Goal: Task Accomplishment & Management: Complete application form

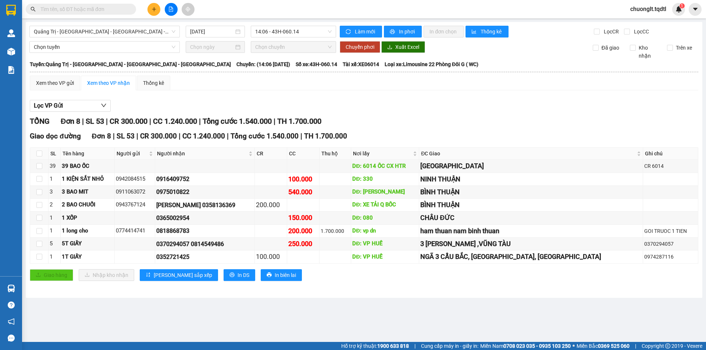
click at [191, 300] on main "[GEOGRAPHIC_DATA] - [GEOGRAPHIC_DATA] - [GEOGRAPHIC_DATA] - [GEOGRAPHIC_DATA] […" at bounding box center [353, 171] width 706 height 342
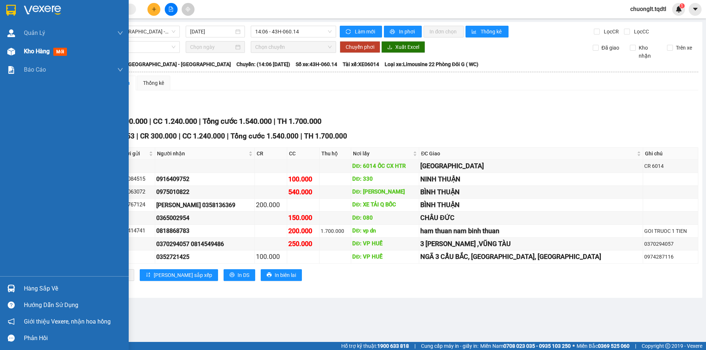
click at [34, 50] on span "Kho hàng" at bounding box center [37, 51] width 26 height 7
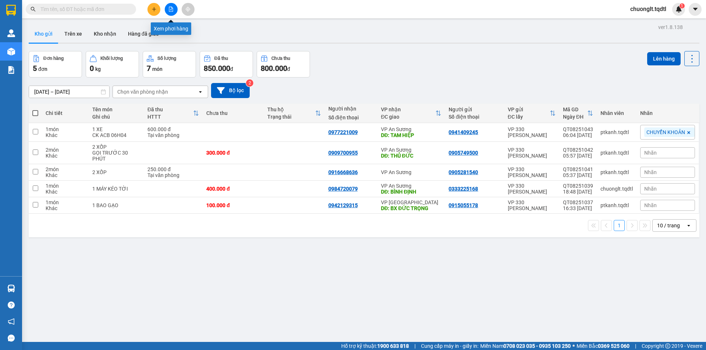
click at [172, 8] on icon "file-add" at bounding box center [171, 9] width 4 height 5
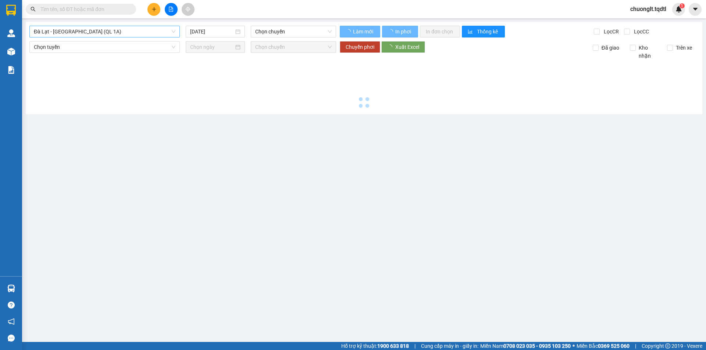
type input "[DATE]"
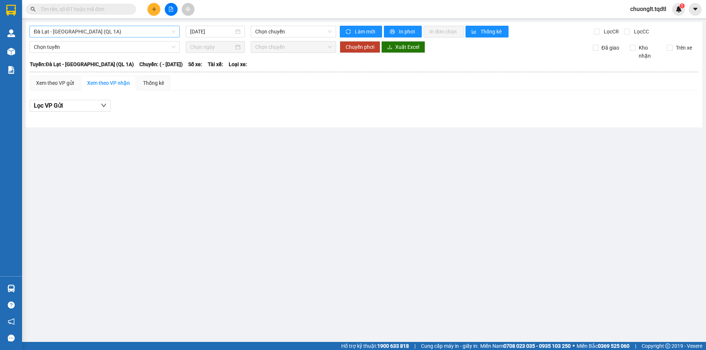
click at [134, 31] on span "Đà Lạt - [GEOGRAPHIC_DATA] (QL 1A)" at bounding box center [105, 31] width 142 height 11
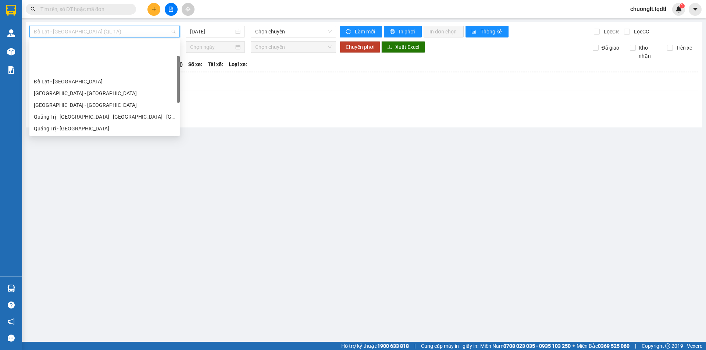
scroll to position [37, 0]
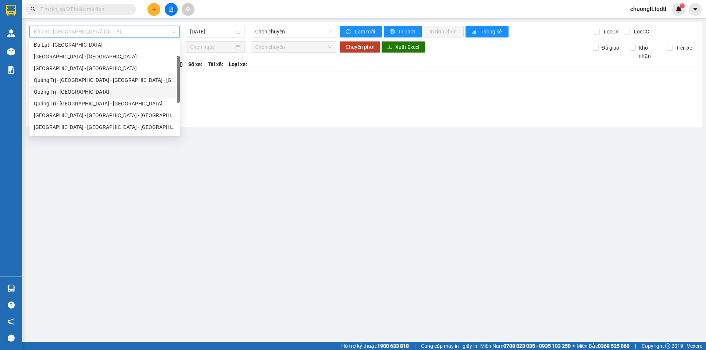
click at [90, 92] on div "Quảng Trị - [GEOGRAPHIC_DATA]" at bounding box center [105, 92] width 142 height 8
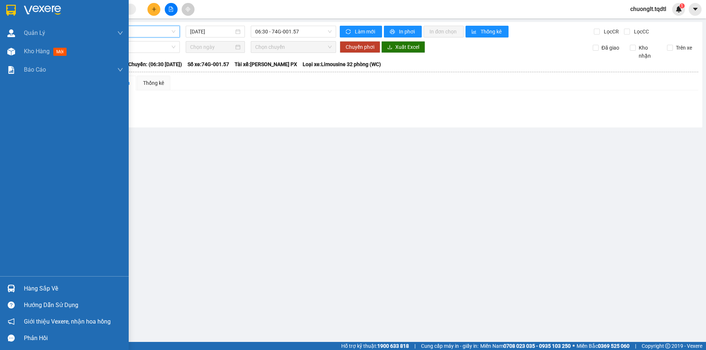
click at [51, 287] on div "Hàng sắp về" at bounding box center [73, 289] width 99 height 11
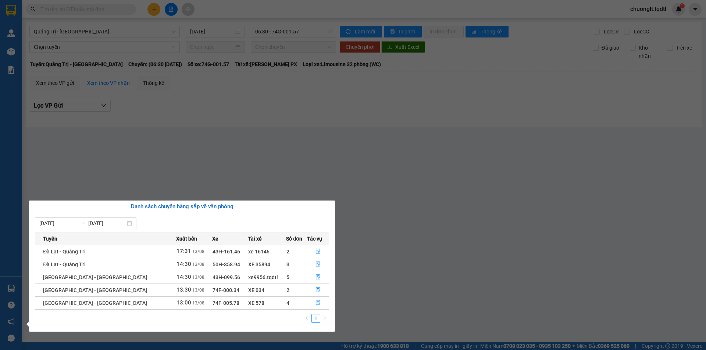
click at [399, 259] on section "Kết quả tìm kiếm ( 0 ) Bộ lọc No Data chuonglt.tqdtl 1 Quản [PERSON_NAME] lý kh…" at bounding box center [353, 175] width 706 height 350
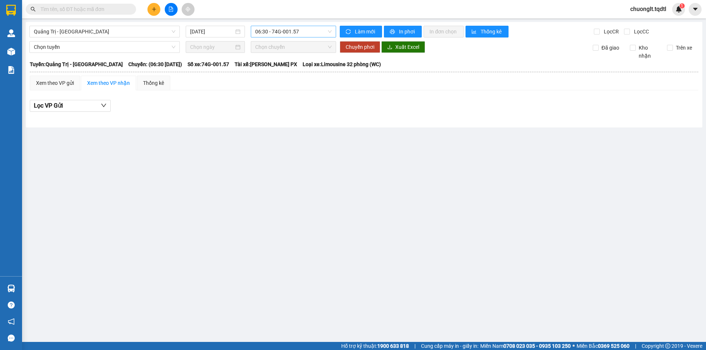
click at [322, 31] on span "06:30 - 74G-001.57" at bounding box center [293, 31] width 76 height 11
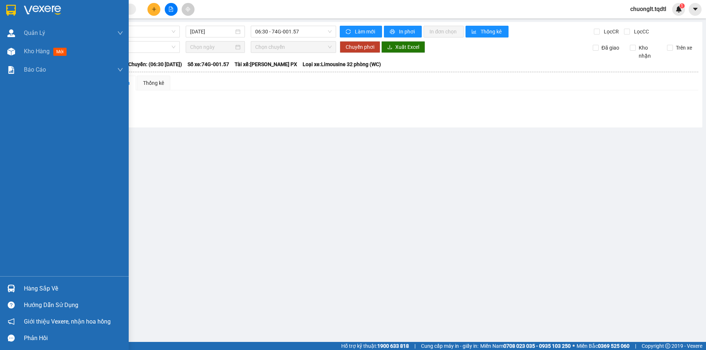
click at [43, 289] on div "Hàng sắp về" at bounding box center [73, 289] width 99 height 11
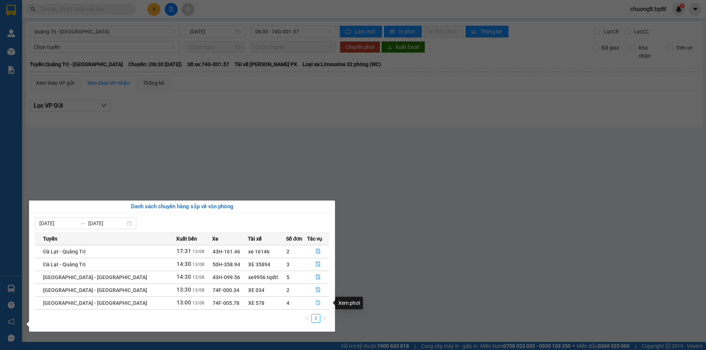
click at [316, 304] on icon "file-done" at bounding box center [318, 302] width 5 height 5
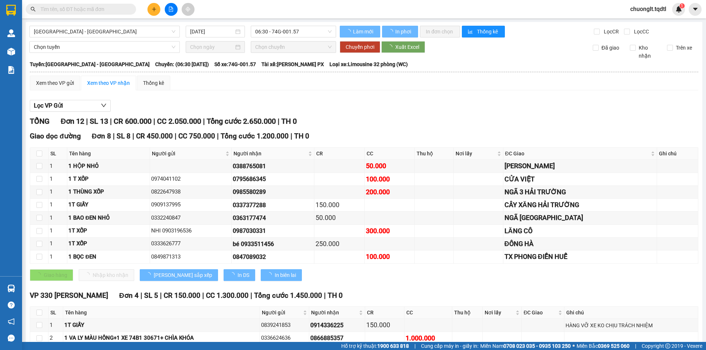
type input "[DATE]"
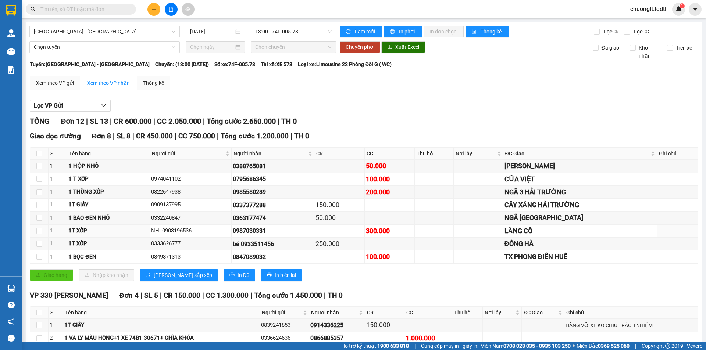
scroll to position [67, 0]
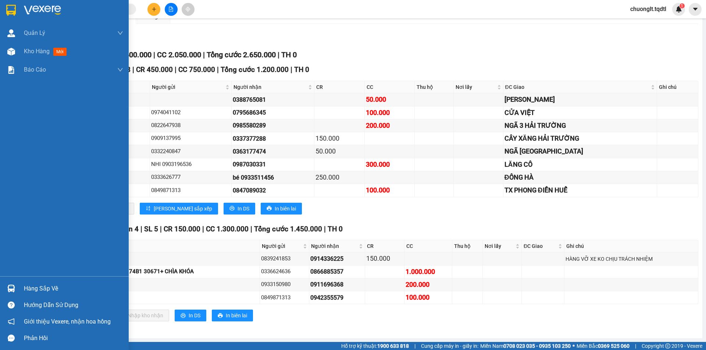
click at [54, 291] on div "Hàng sắp về" at bounding box center [73, 289] width 99 height 11
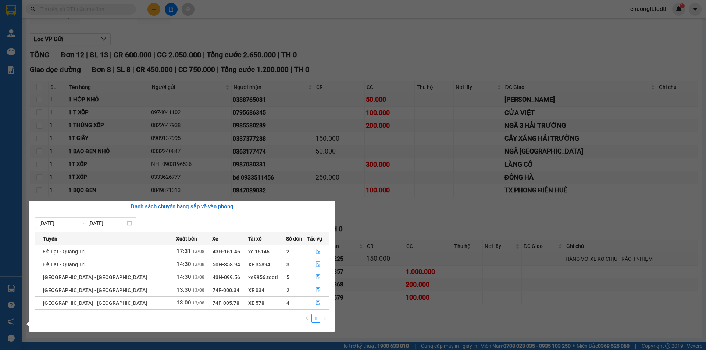
click at [2, 157] on div "Quản [PERSON_NAME] lý khách hàng mới Quản lý giao nhận mới Kho hàng mới Báo cáo…" at bounding box center [11, 175] width 22 height 350
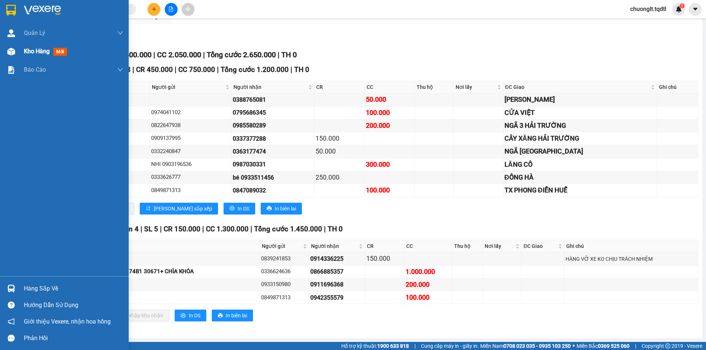
click at [23, 48] on div "Kho hàng mới" at bounding box center [64, 51] width 129 height 18
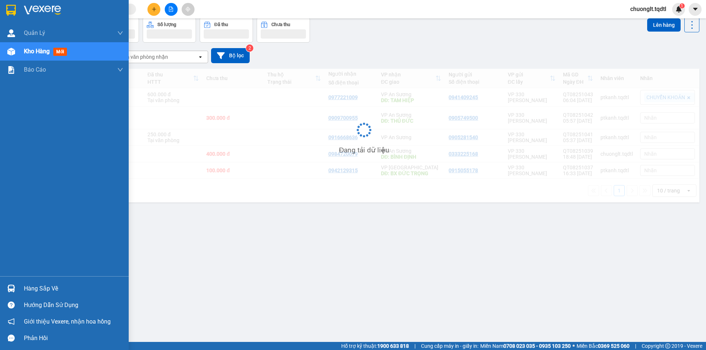
scroll to position [34, 0]
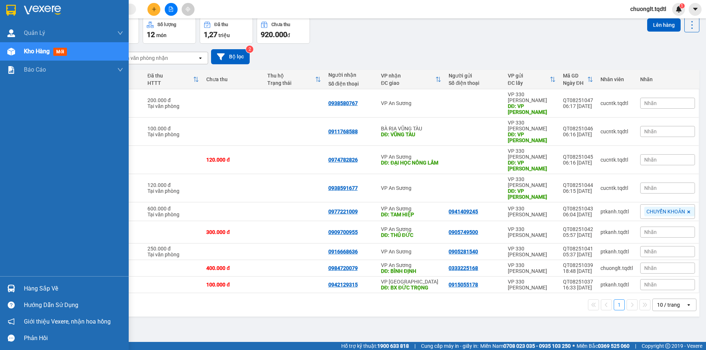
click at [32, 286] on div "Hàng sắp về" at bounding box center [73, 289] width 99 height 11
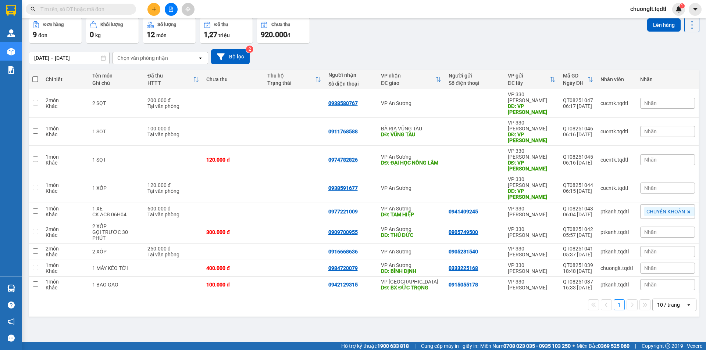
click at [388, 294] on section "Kết quả tìm kiếm ( 0 ) Bộ lọc No Data chuonglt.tqdtl 1 Quản [PERSON_NAME] lý kh…" at bounding box center [353, 175] width 706 height 350
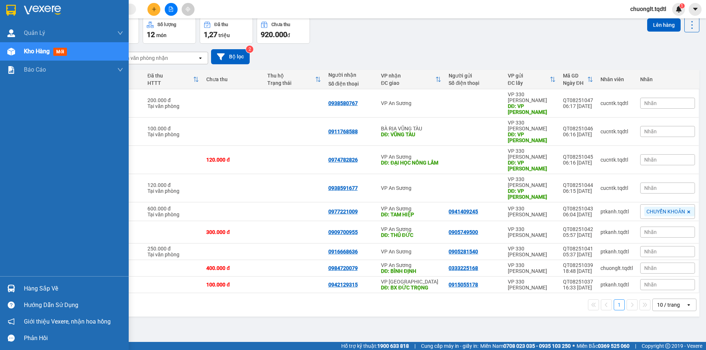
click at [39, 48] on span "Kho hàng" at bounding box center [37, 51] width 26 height 7
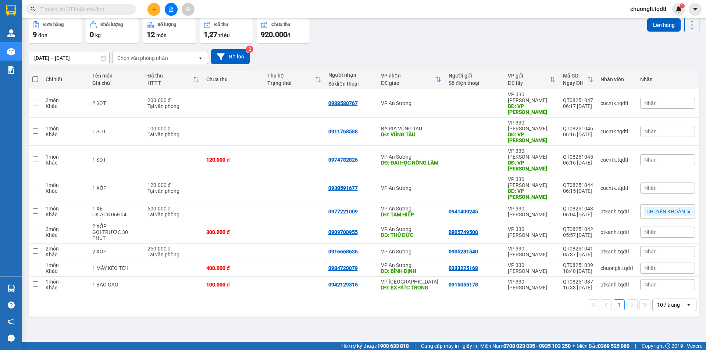
click at [614, 300] on button "1" at bounding box center [619, 305] width 11 height 11
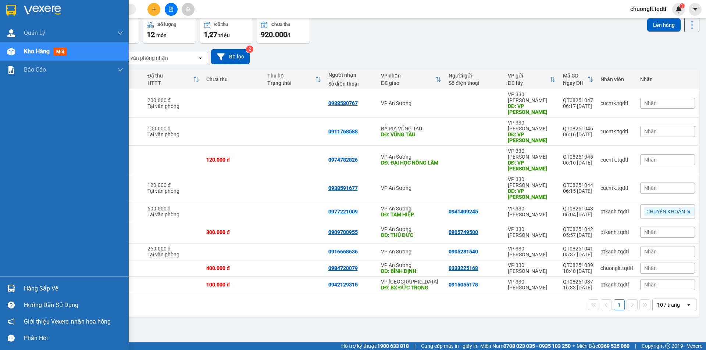
click at [39, 289] on div "Hàng sắp về" at bounding box center [73, 289] width 99 height 11
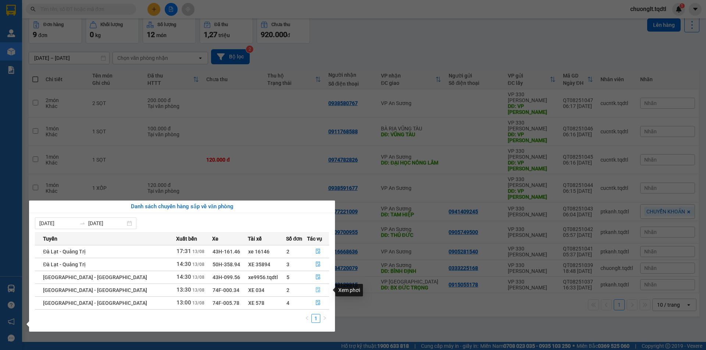
click at [316, 292] on icon "file-done" at bounding box center [318, 290] width 5 height 5
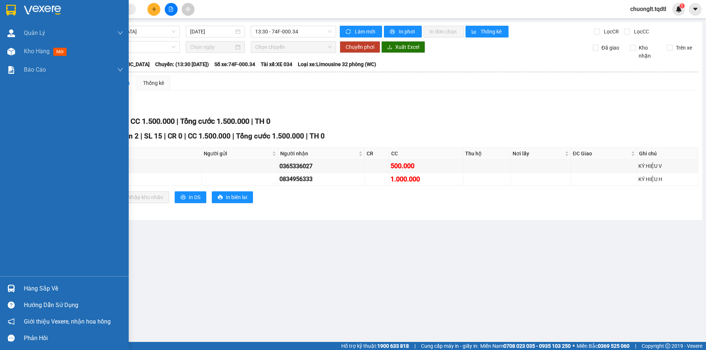
click at [54, 286] on div "Hàng sắp về" at bounding box center [73, 289] width 99 height 11
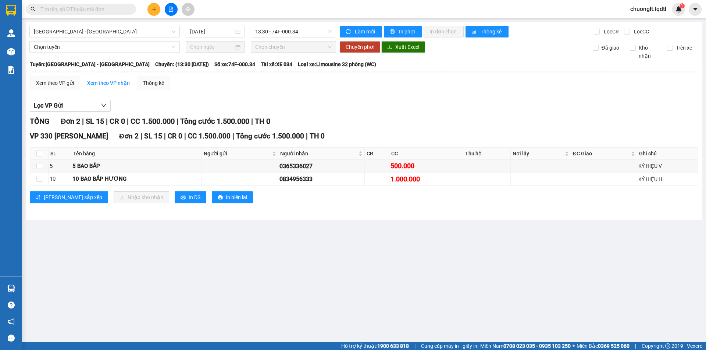
click at [392, 301] on section "Kết quả tìm kiếm ( 0 ) Bộ lọc No Data chuonglt.tqdtl 1 Quản Lý Quản lý khách hà…" at bounding box center [353, 175] width 706 height 350
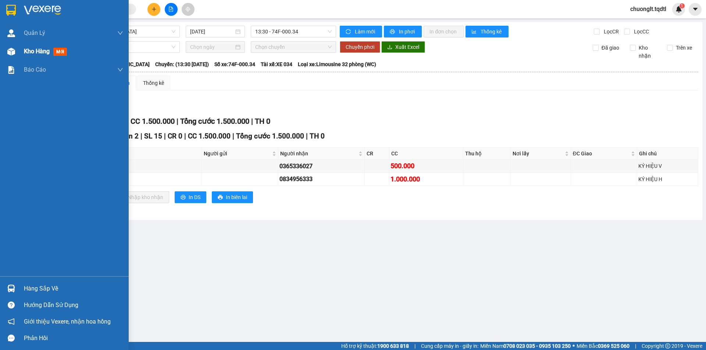
click at [23, 50] on div "Kho hàng mới" at bounding box center [64, 51] width 129 height 18
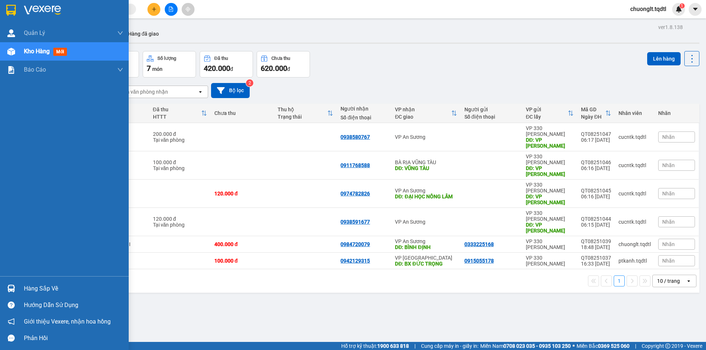
click at [35, 289] on div "Hàng sắp về" at bounding box center [73, 289] width 99 height 11
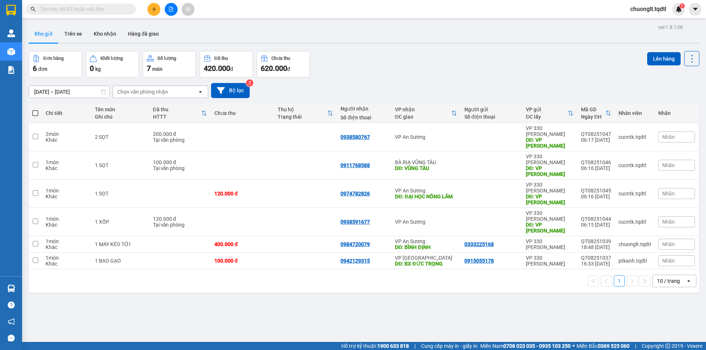
drag, startPoint x: 455, startPoint y: 300, endPoint x: 381, endPoint y: 257, distance: 85.7
click at [454, 300] on section "Kết quả tìm kiếm ( 0 ) Bộ lọc No Data chuonglt.tqdtl 1 Quản Lý Quản lý khách hà…" at bounding box center [353, 175] width 706 height 350
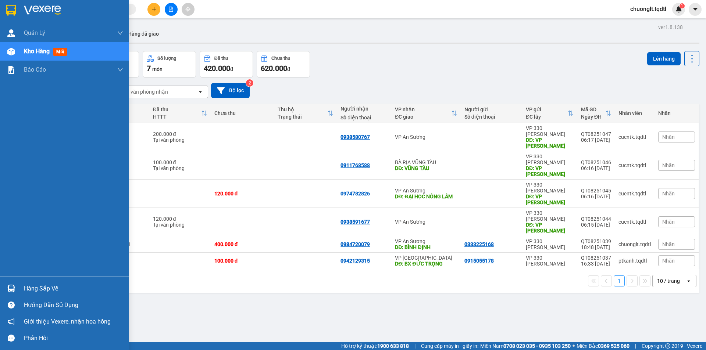
click at [44, 286] on div "Hàng sắp về" at bounding box center [73, 289] width 99 height 11
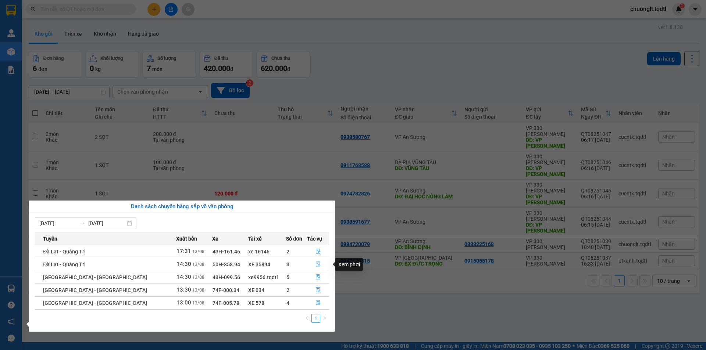
click at [316, 263] on icon "file-done" at bounding box center [318, 264] width 4 height 5
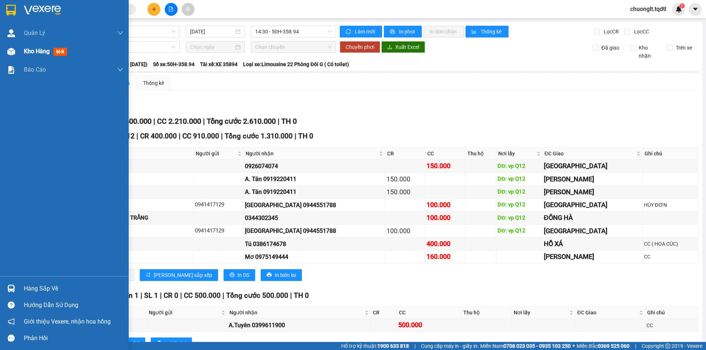
click at [31, 51] on span "Kho hàng" at bounding box center [37, 51] width 26 height 7
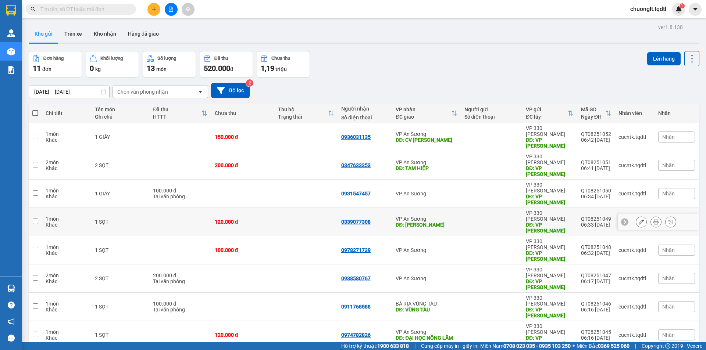
scroll to position [34, 0]
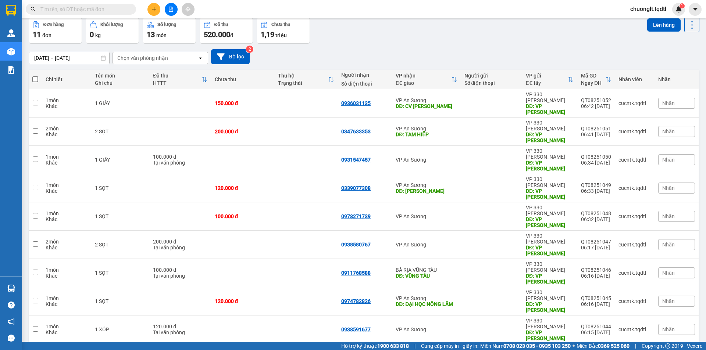
click at [37, 349] on input "checkbox" at bounding box center [36, 352] width 6 height 6
checkbox input "true"
click at [655, 22] on button "Lên hàng" at bounding box center [663, 24] width 33 height 13
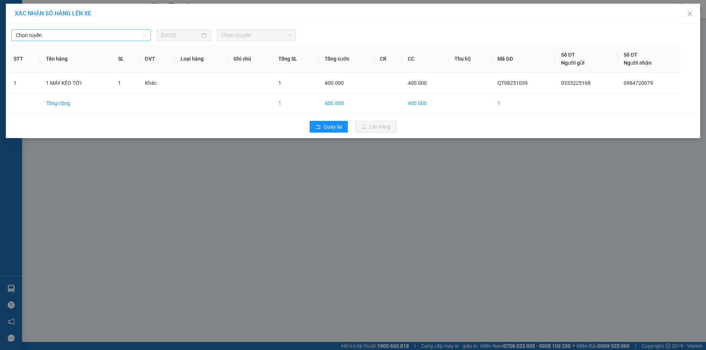
click at [119, 31] on span "Chọn tuyến" at bounding box center [81, 35] width 131 height 11
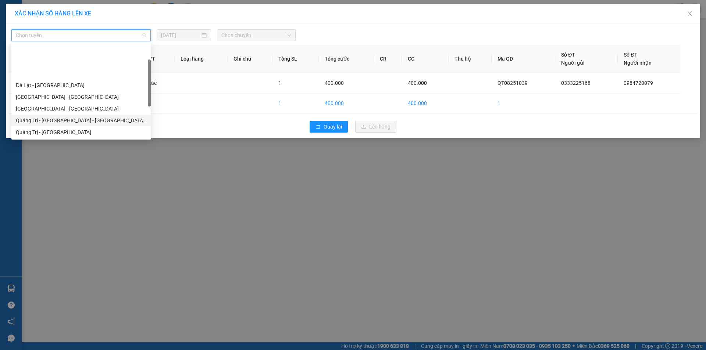
scroll to position [37, 0]
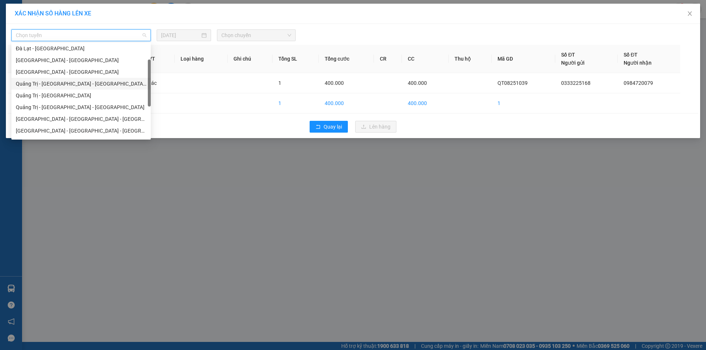
click at [81, 83] on div "Quảng Trị - [GEOGRAPHIC_DATA] - [GEOGRAPHIC_DATA] - [GEOGRAPHIC_DATA]" at bounding box center [81, 84] width 131 height 8
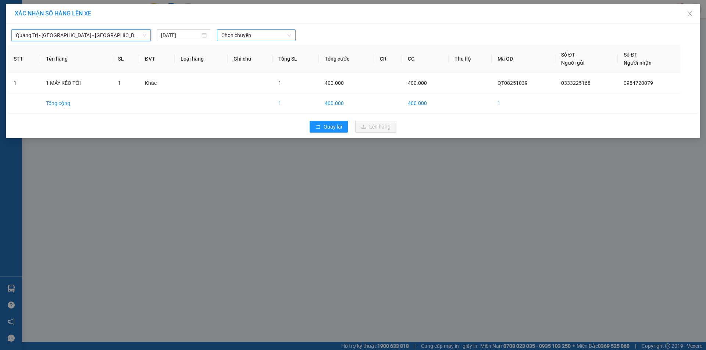
click at [275, 31] on span "Chọn chuyến" at bounding box center [256, 35] width 70 height 11
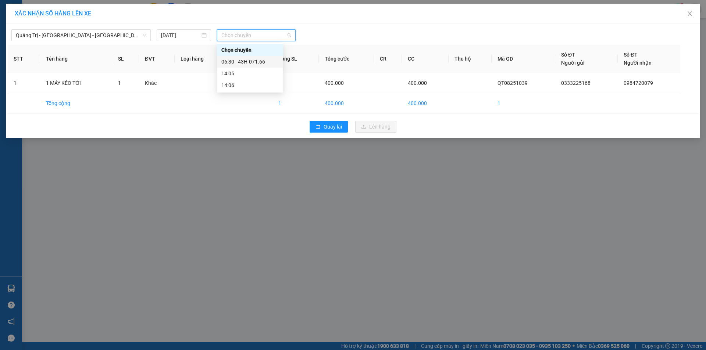
click at [261, 62] on div "06:30 - 43H-071.66" at bounding box center [249, 62] width 57 height 8
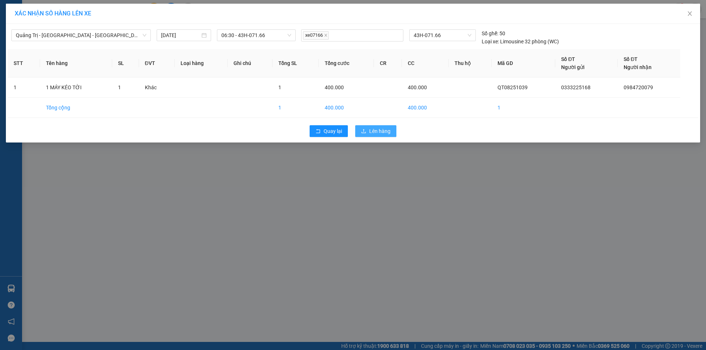
click at [372, 129] on span "Lên hàng" at bounding box center [379, 131] width 21 height 8
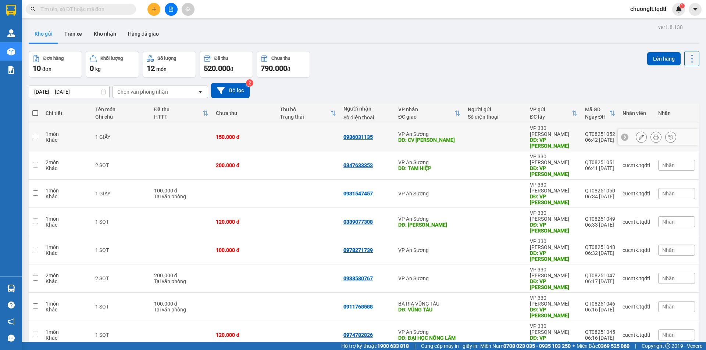
click at [33, 134] on input "checkbox" at bounding box center [36, 137] width 6 height 6
checkbox input "true"
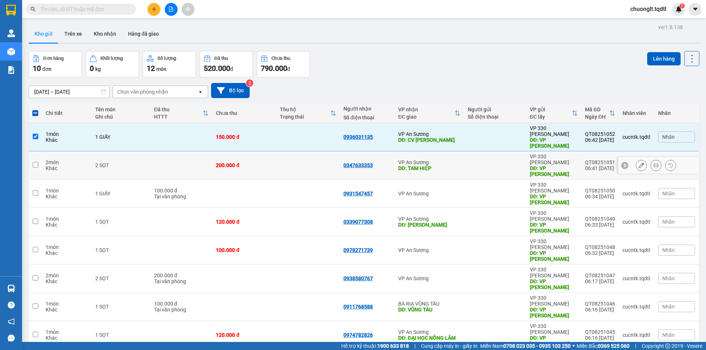
click at [34, 162] on input "checkbox" at bounding box center [36, 165] width 6 height 6
checkbox input "true"
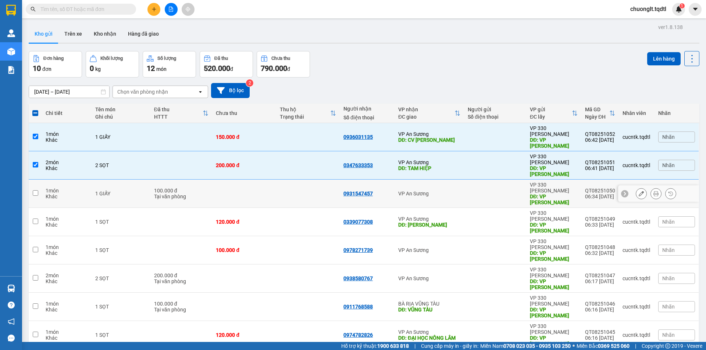
click at [33, 191] on input "checkbox" at bounding box center [36, 194] width 6 height 6
checkbox input "true"
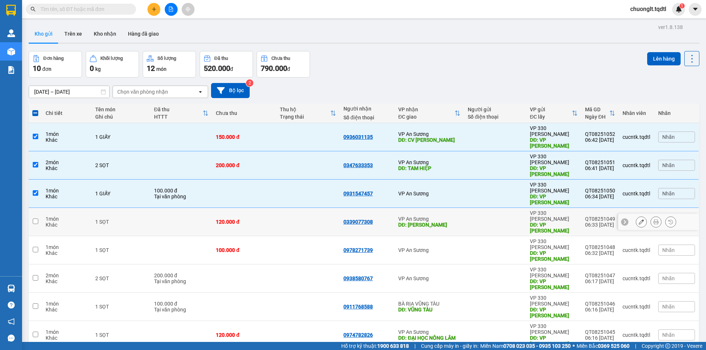
click at [35, 219] on input "checkbox" at bounding box center [36, 222] width 6 height 6
checkbox input "true"
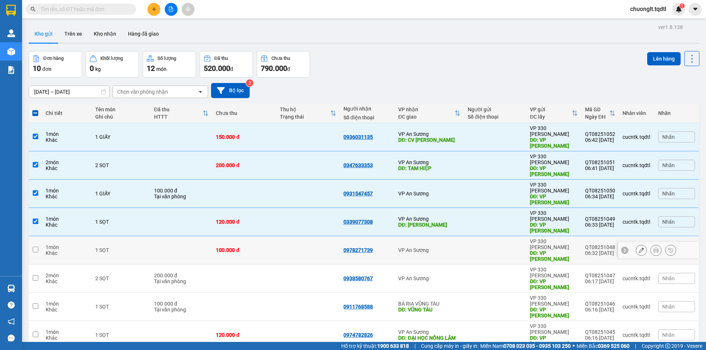
click at [38, 236] on td at bounding box center [35, 250] width 13 height 28
checkbox input "true"
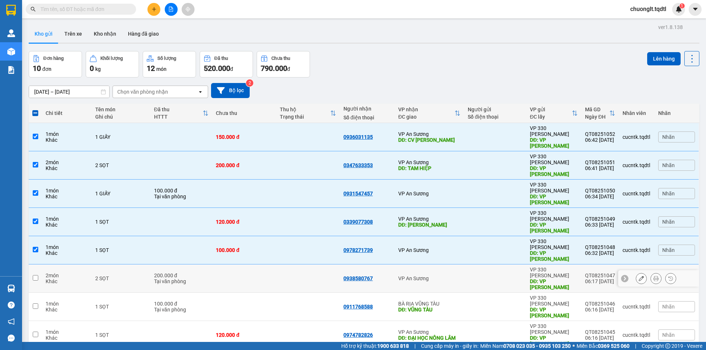
scroll to position [34, 0]
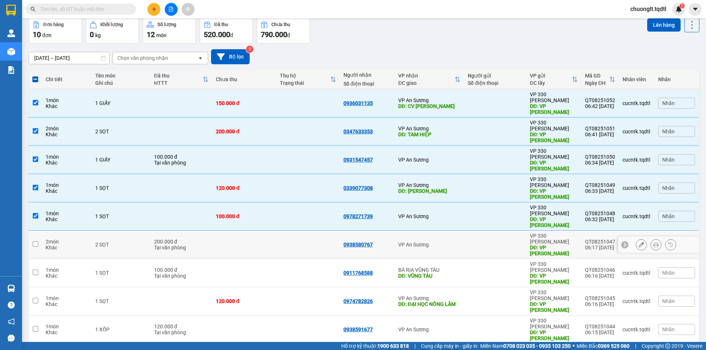
click at [37, 242] on input "checkbox" at bounding box center [36, 245] width 6 height 6
checkbox input "true"
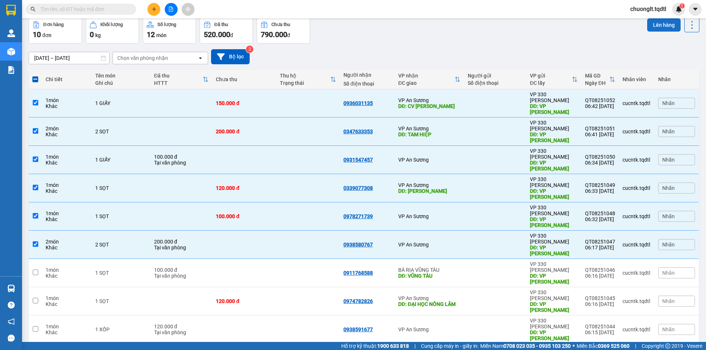
click at [651, 24] on button "Lên hàng" at bounding box center [663, 24] width 33 height 13
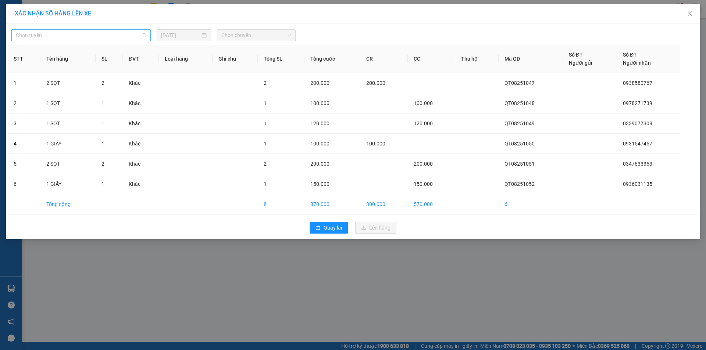
click at [121, 38] on span "Chọn tuyến" at bounding box center [81, 35] width 131 height 11
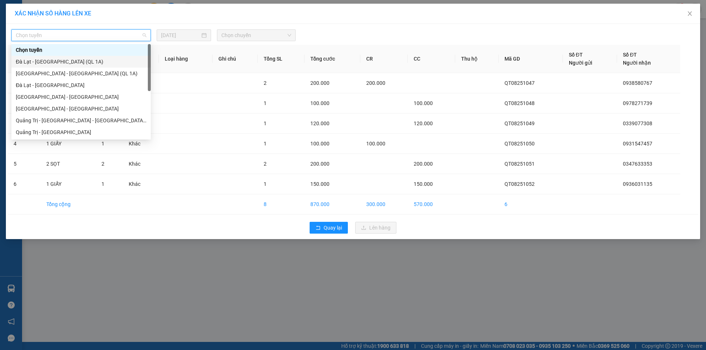
scroll to position [37, 0]
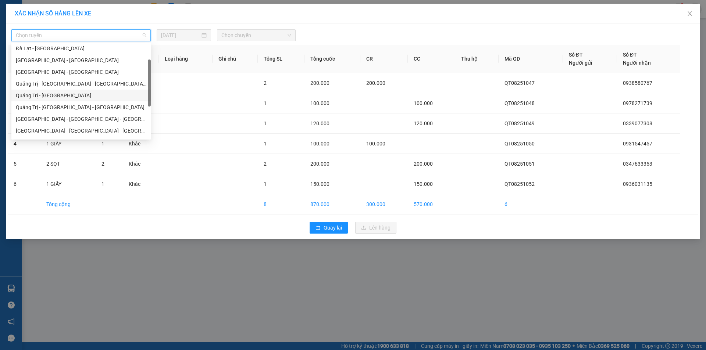
click at [74, 93] on div "Quảng Trị - [GEOGRAPHIC_DATA]" at bounding box center [81, 96] width 131 height 8
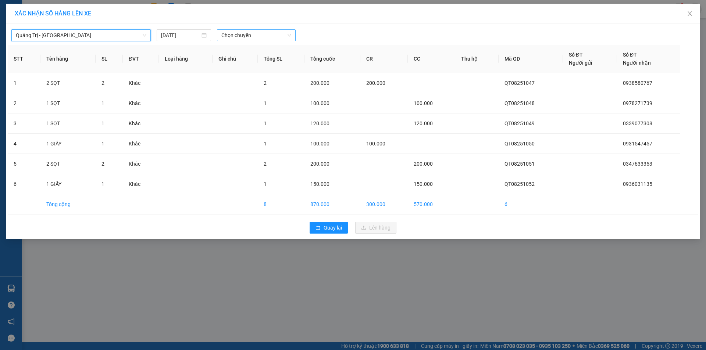
click at [262, 31] on span "Chọn chuyến" at bounding box center [256, 35] width 70 height 11
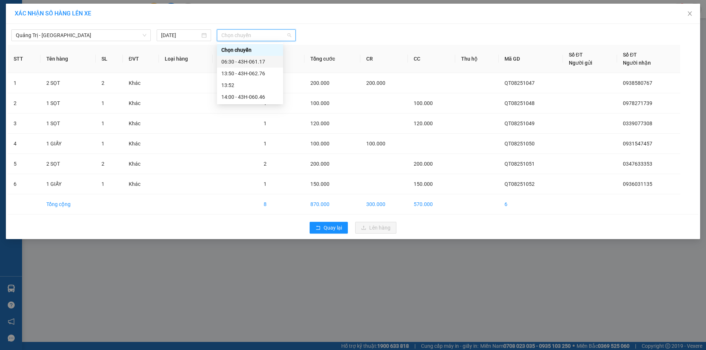
click at [263, 62] on div "06:30 - 43H-061.17" at bounding box center [249, 62] width 57 height 8
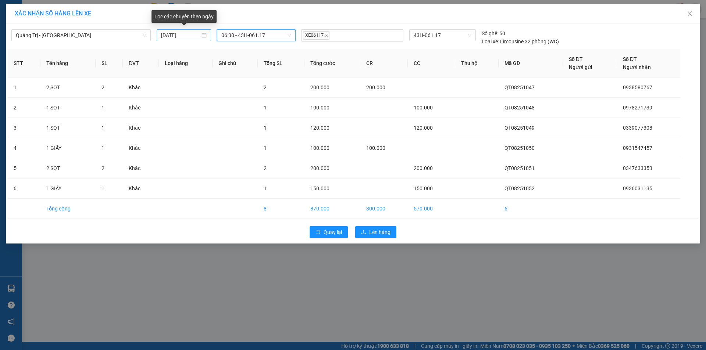
click at [203, 35] on div "[DATE]" at bounding box center [184, 35] width 46 height 8
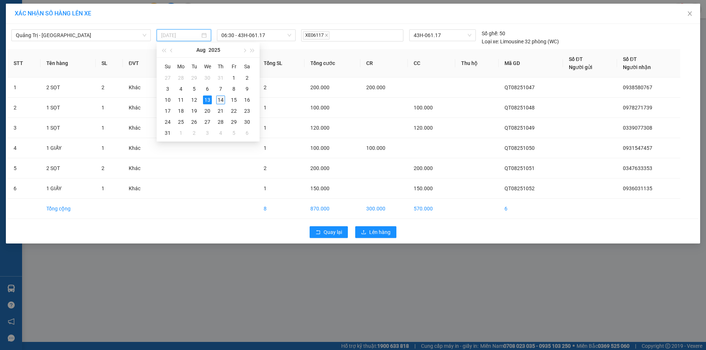
click at [218, 97] on div "14" at bounding box center [220, 100] width 9 height 9
type input "14/08/2025"
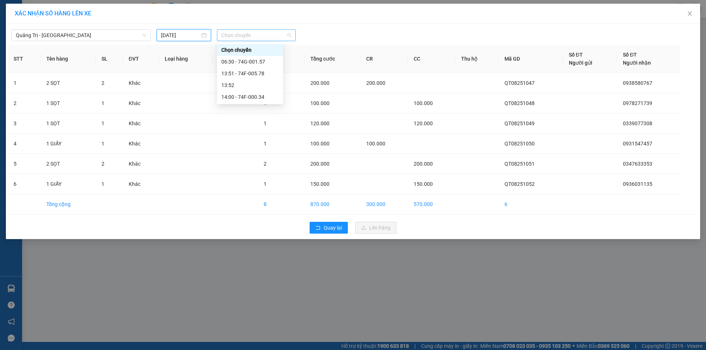
click at [265, 32] on span "Chọn chuyến" at bounding box center [256, 35] width 70 height 11
click at [259, 61] on div "06:30 - 74G-001.57" at bounding box center [249, 62] width 57 height 8
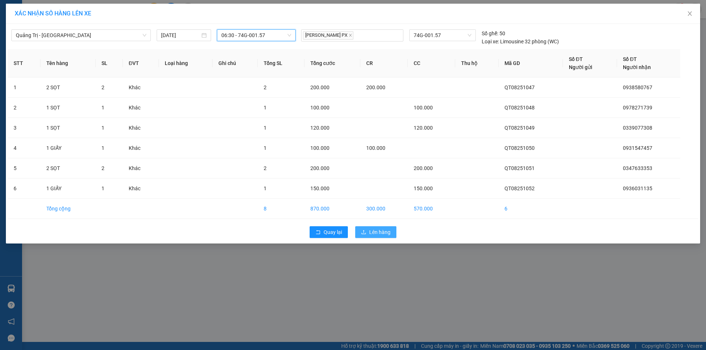
click at [378, 236] on span "Lên hàng" at bounding box center [379, 232] width 21 height 8
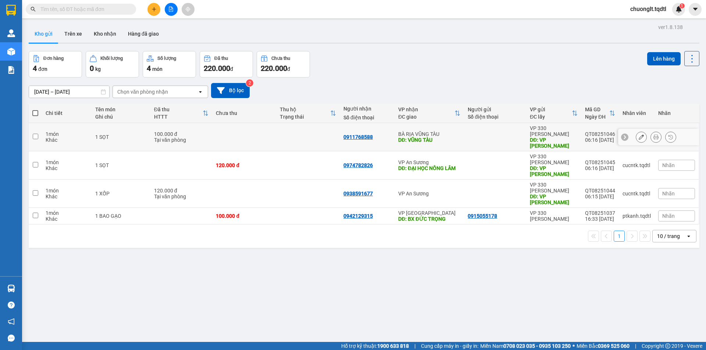
click at [36, 134] on input "checkbox" at bounding box center [36, 137] width 6 height 6
checkbox input "true"
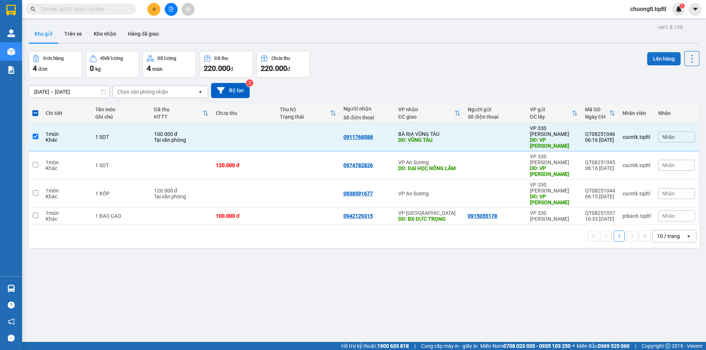
click at [660, 55] on button "Lên hàng" at bounding box center [663, 58] width 33 height 13
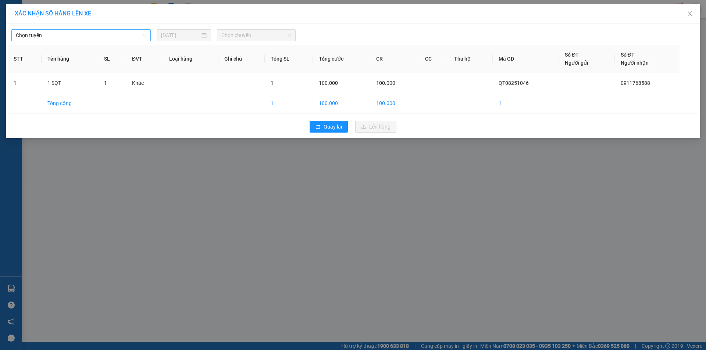
click at [113, 33] on span "Chọn tuyến" at bounding box center [81, 35] width 131 height 11
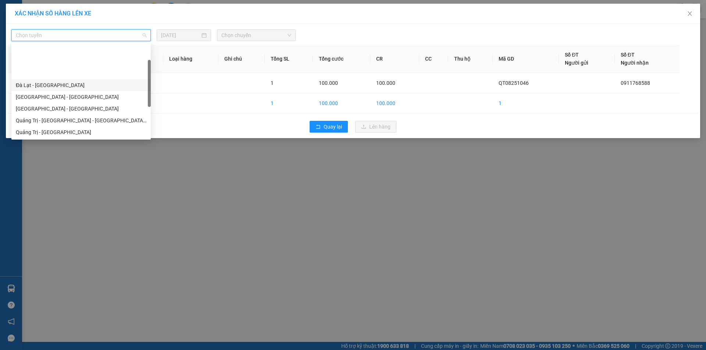
scroll to position [37, 0]
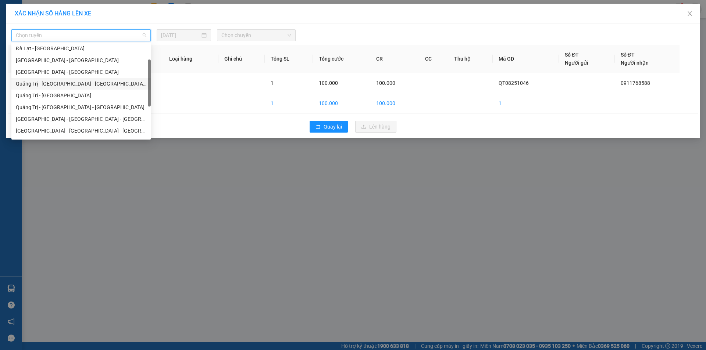
click at [95, 85] on div "Quảng Trị - [GEOGRAPHIC_DATA] - [GEOGRAPHIC_DATA] - [GEOGRAPHIC_DATA]" at bounding box center [81, 84] width 131 height 8
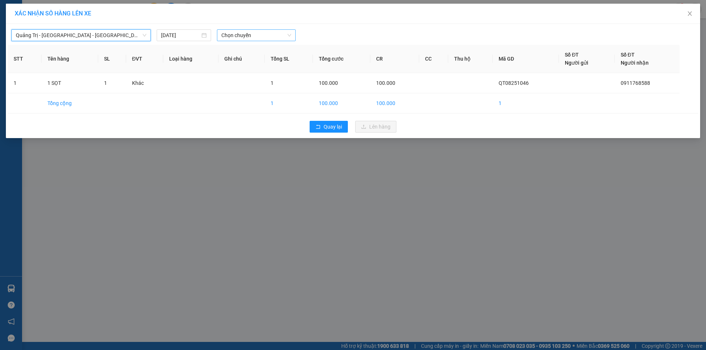
click at [282, 34] on span "Chọn chuyến" at bounding box center [256, 35] width 70 height 11
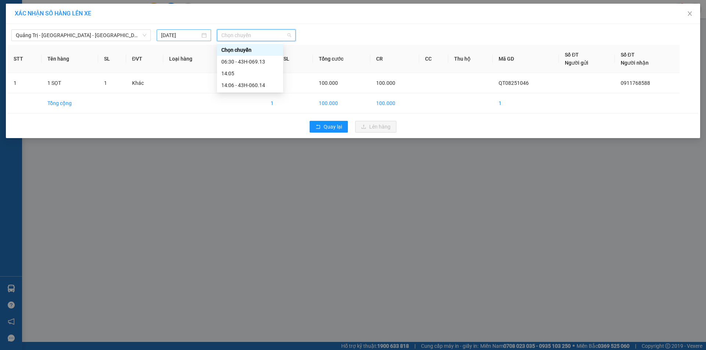
click at [206, 37] on div "[DATE]" at bounding box center [184, 35] width 46 height 8
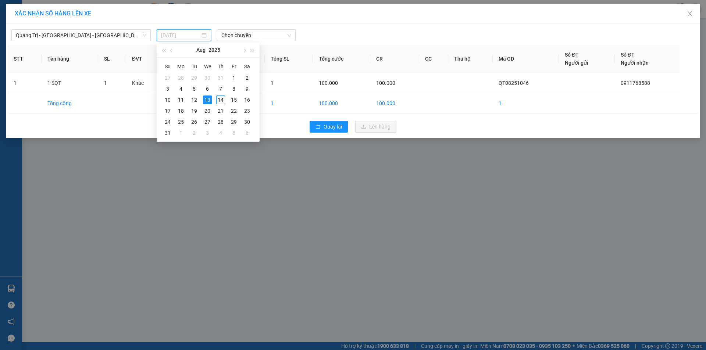
click at [221, 98] on div "14" at bounding box center [220, 100] width 9 height 9
type input "14/08/2025"
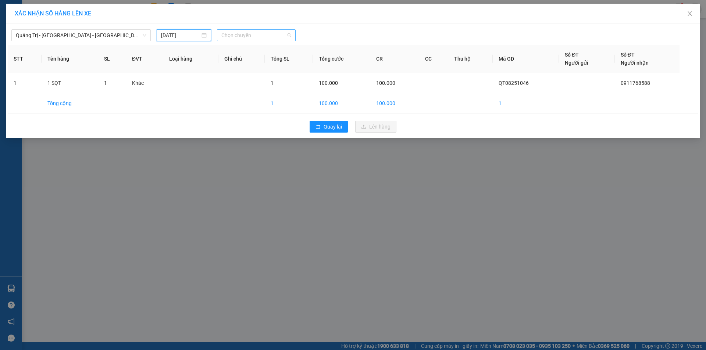
click at [262, 37] on span "Chọn chuyến" at bounding box center [256, 35] width 70 height 11
click at [256, 59] on div "06:30 - 43H-071.66" at bounding box center [249, 62] width 57 height 8
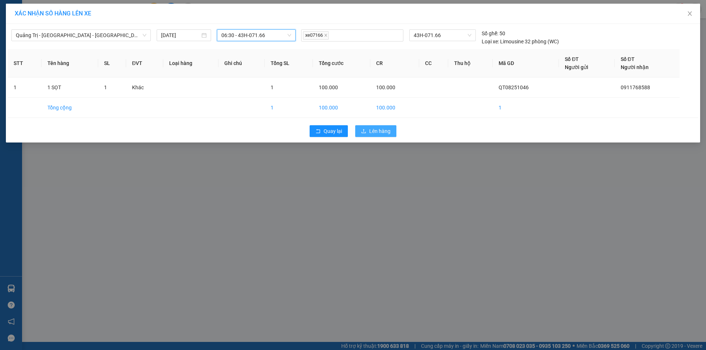
click at [378, 133] on span "Lên hàng" at bounding box center [379, 131] width 21 height 8
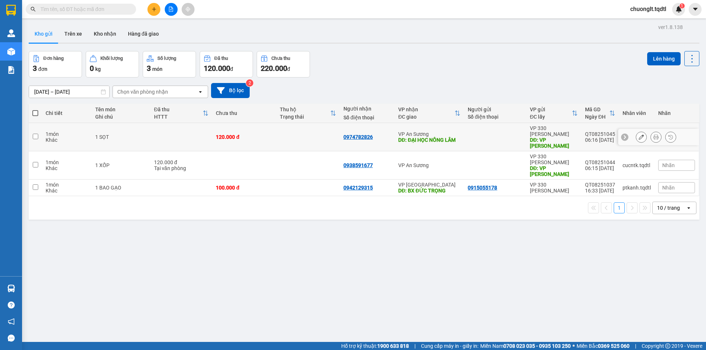
click at [34, 135] on input "checkbox" at bounding box center [36, 137] width 6 height 6
checkbox input "true"
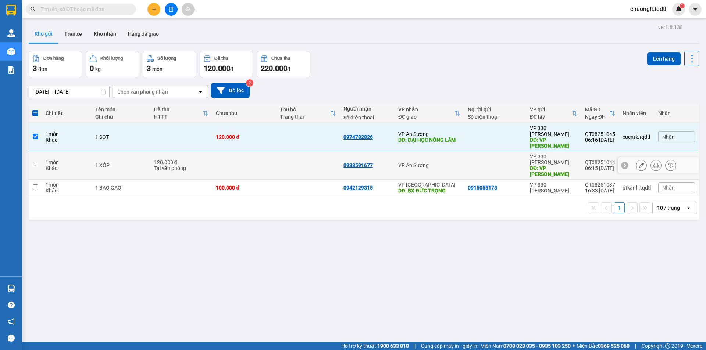
click at [38, 162] on input "checkbox" at bounding box center [36, 165] width 6 height 6
checkbox input "true"
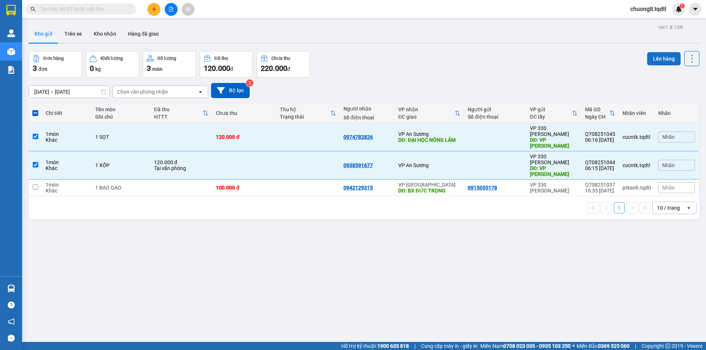
click at [652, 58] on button "Lên hàng" at bounding box center [663, 58] width 33 height 13
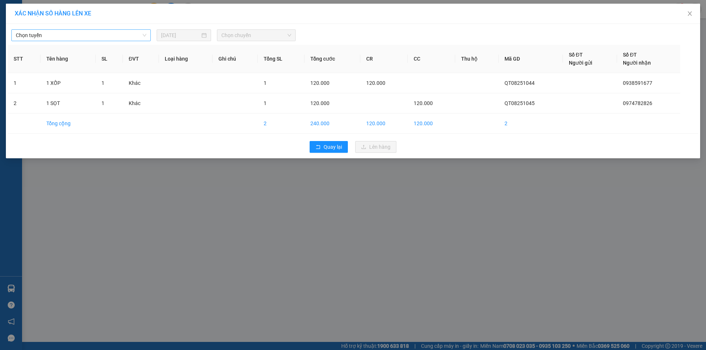
click at [136, 38] on span "Chọn tuyến" at bounding box center [81, 35] width 131 height 11
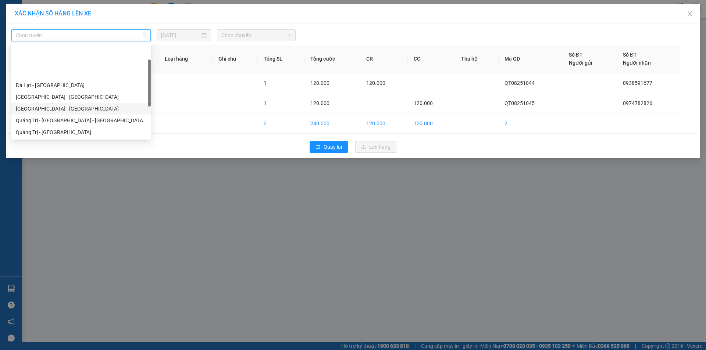
scroll to position [37, 0]
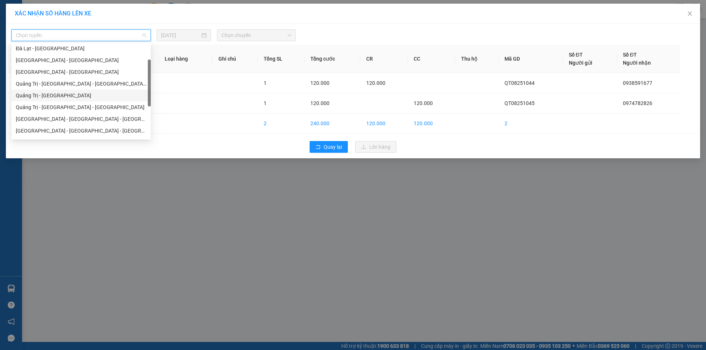
click at [64, 93] on div "Quảng Trị - [GEOGRAPHIC_DATA]" at bounding box center [81, 96] width 131 height 8
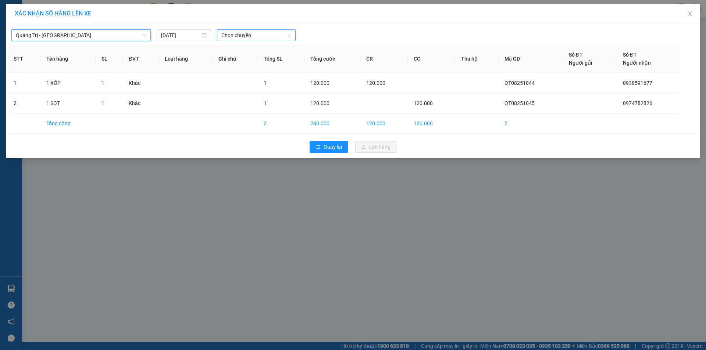
click at [264, 38] on span "Chọn chuyến" at bounding box center [256, 35] width 70 height 11
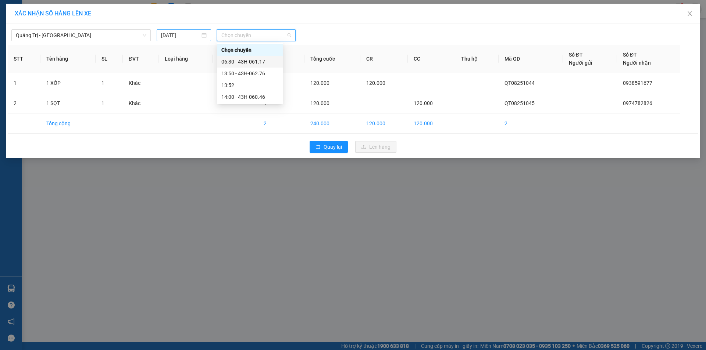
click at [203, 35] on div "[DATE]" at bounding box center [184, 35] width 46 height 8
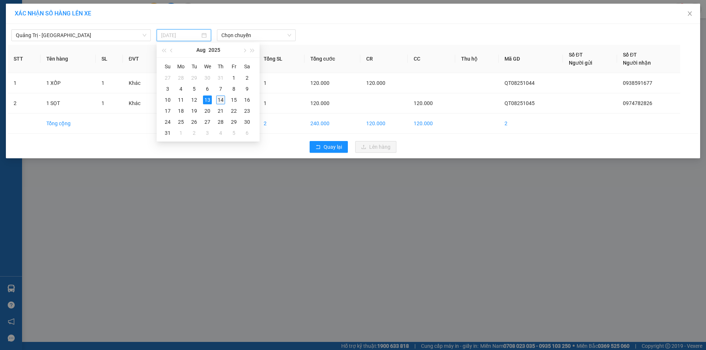
click at [224, 98] on div "14" at bounding box center [220, 100] width 9 height 9
type input "14/08/2025"
click at [277, 33] on span "Chọn chuyến" at bounding box center [256, 35] width 70 height 11
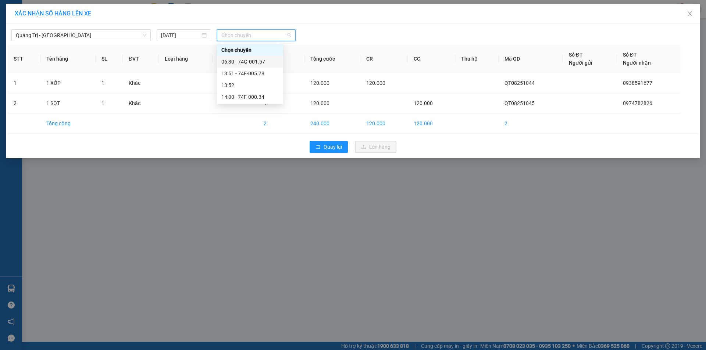
click at [260, 62] on div "06:30 - 74G-001.57" at bounding box center [249, 62] width 57 height 8
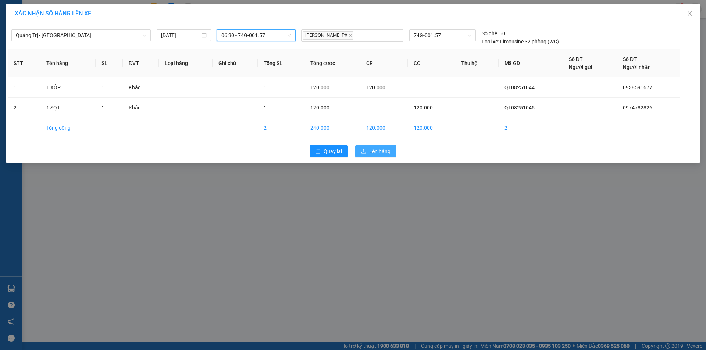
click at [366, 150] on icon "upload" at bounding box center [363, 151] width 5 height 5
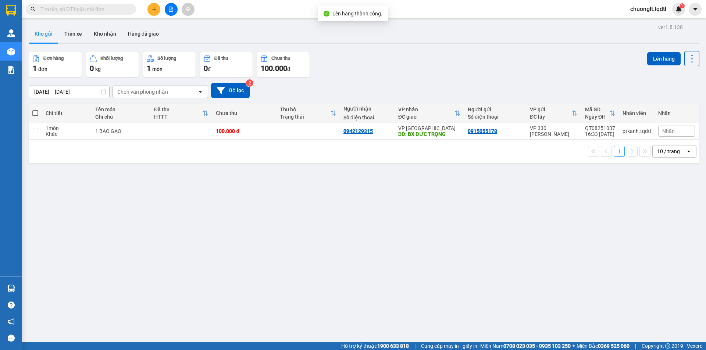
click at [171, 6] on button at bounding box center [171, 9] width 13 height 13
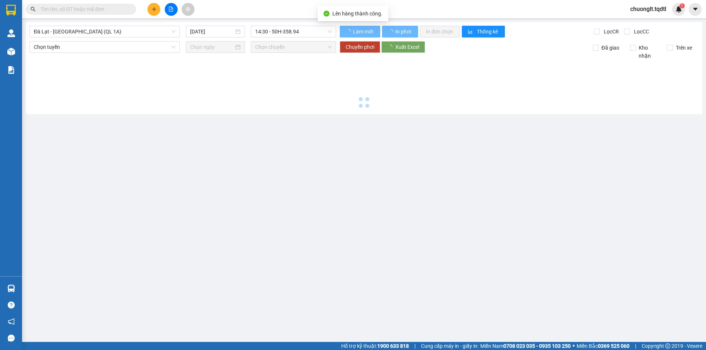
type input "14/08/2025"
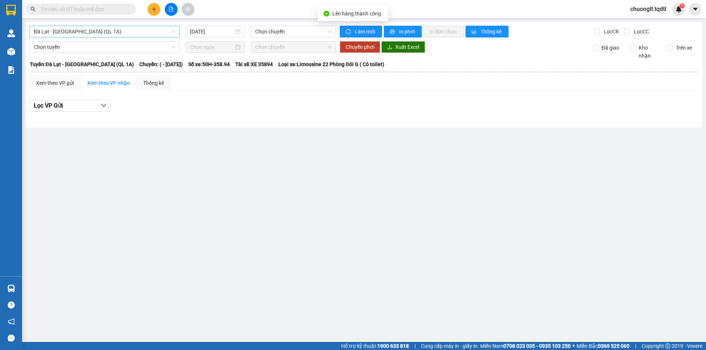
click at [139, 31] on span "Đà Lạt - Sài Gòn (QL 1A)" at bounding box center [105, 31] width 142 height 11
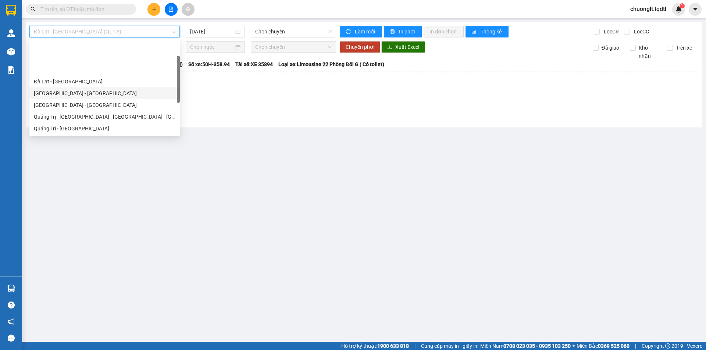
scroll to position [37, 0]
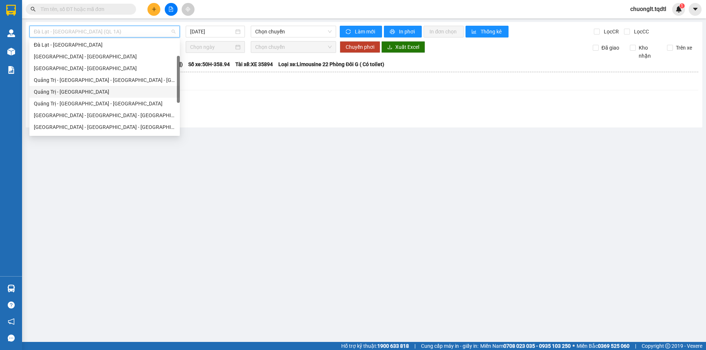
click at [86, 92] on div "Quảng Trị - [GEOGRAPHIC_DATA]" at bounding box center [105, 92] width 142 height 8
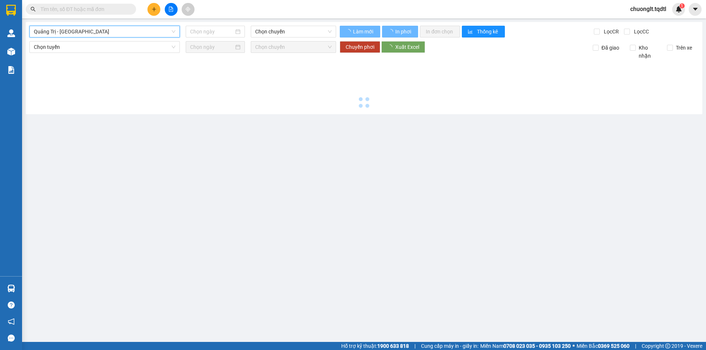
type input "14/08/2025"
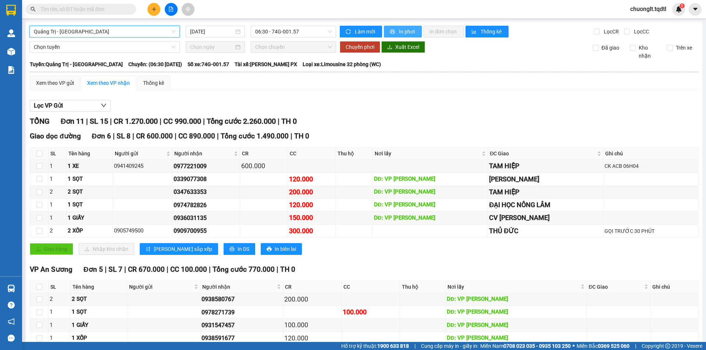
click at [399, 30] on span "In phơi" at bounding box center [407, 32] width 17 height 8
click at [154, 11] on icon "plus" at bounding box center [154, 9] width 0 height 4
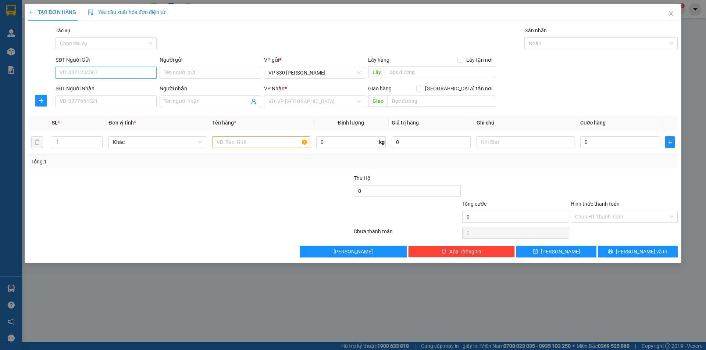
click at [97, 74] on input "SĐT Người Gửi" at bounding box center [106, 73] width 101 height 12
click at [88, 88] on div "0966533368" at bounding box center [106, 87] width 92 height 8
type input "0966533368"
type input "0328603740"
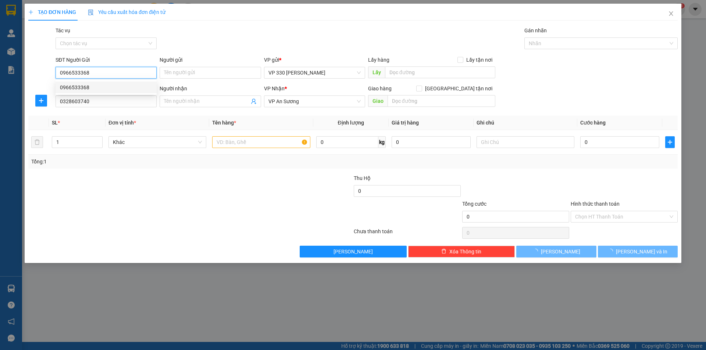
type input "600.000"
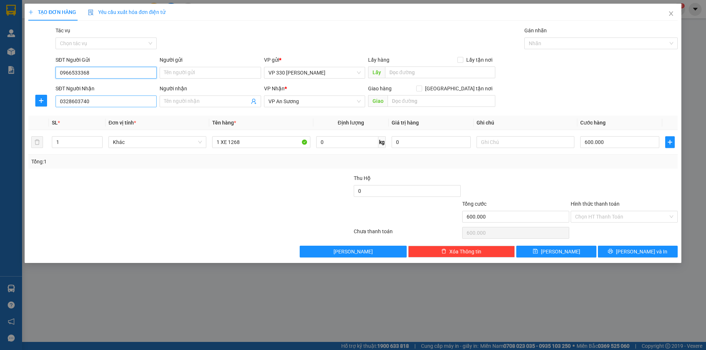
type input "0966533368"
click at [97, 101] on input "0328603740" at bounding box center [106, 102] width 101 height 12
click at [89, 116] on div "0328603740" at bounding box center [106, 116] width 92 height 8
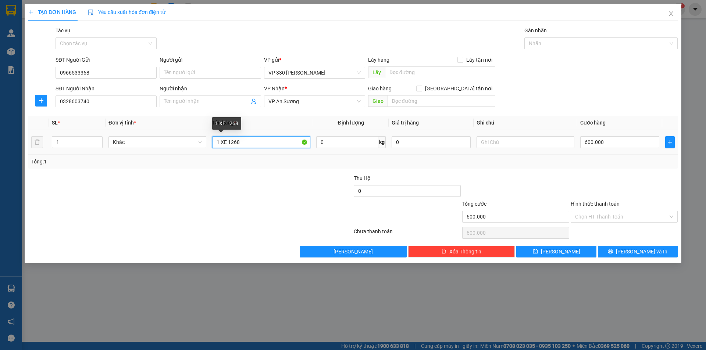
click at [265, 147] on input "1 XE 1268" at bounding box center [261, 142] width 98 height 12
type input "1"
type input "1 XỐP"
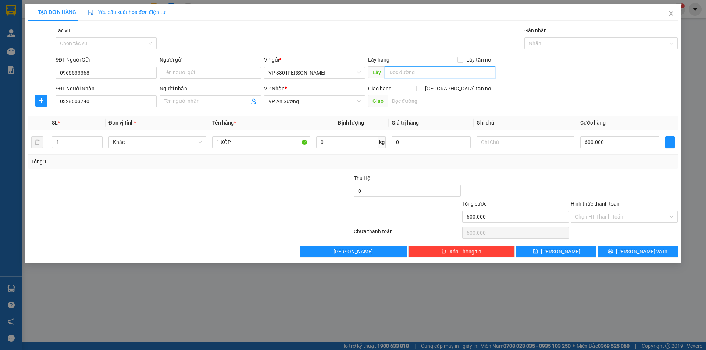
click at [429, 72] on input "text" at bounding box center [440, 73] width 110 height 12
type input "330"
click at [609, 147] on input "600.000" at bounding box center [619, 142] width 79 height 12
type input "1"
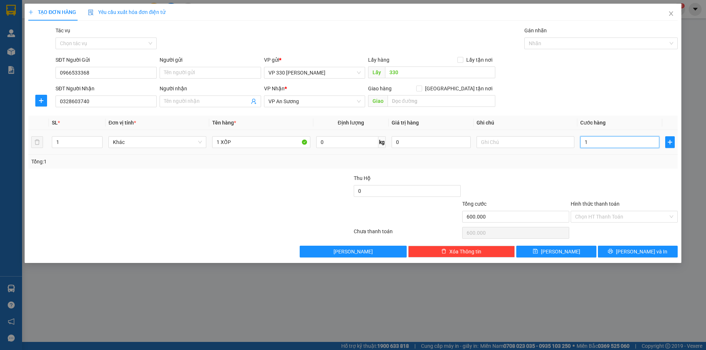
type input "1"
type input "15"
type input "150"
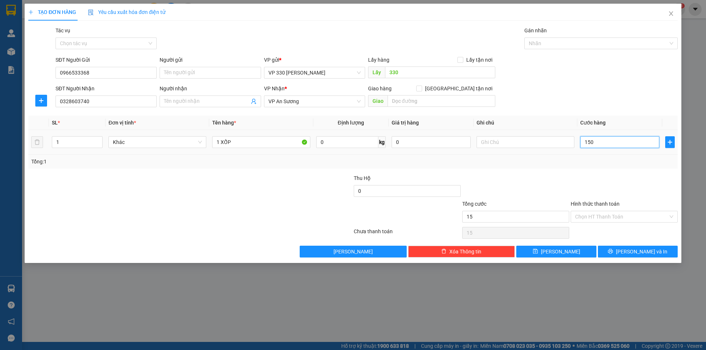
type input "150"
type input "1.500"
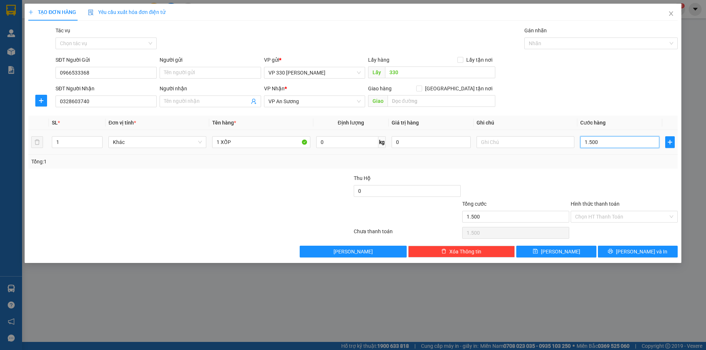
type input "15.000"
type input "150.000"
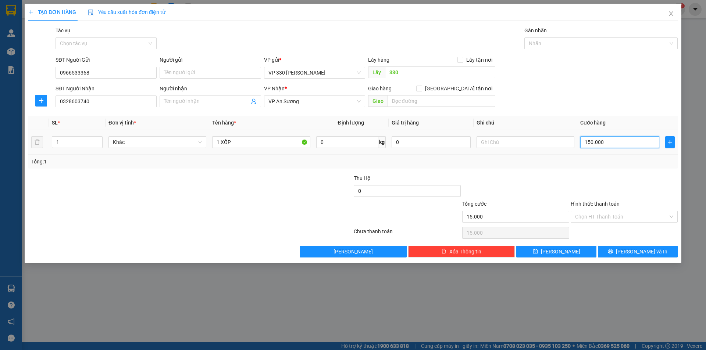
type input "150.000"
click at [622, 215] on input "Hình thức thanh toán" at bounding box center [621, 216] width 93 height 11
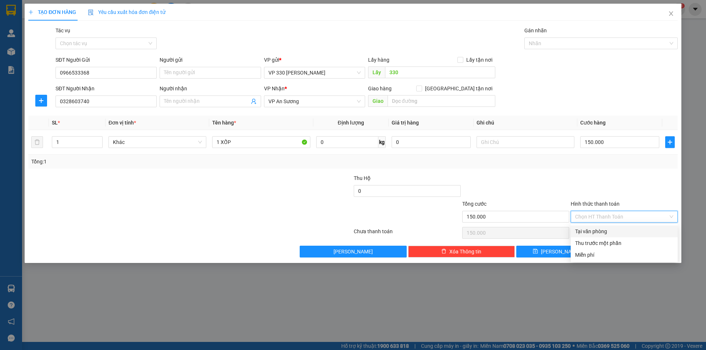
click at [612, 231] on div "Tại văn phòng" at bounding box center [624, 232] width 98 height 8
type input "0"
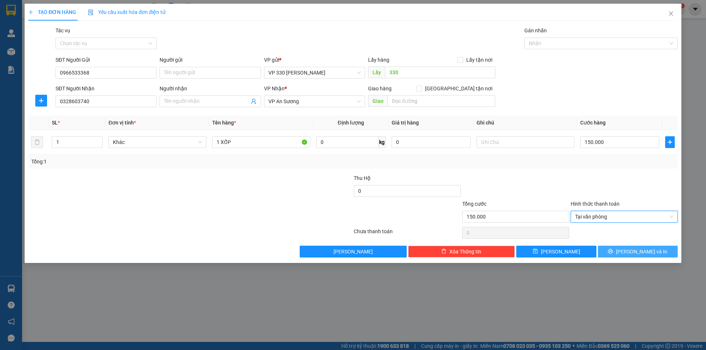
click at [629, 251] on button "Lưu và In" at bounding box center [638, 252] width 80 height 12
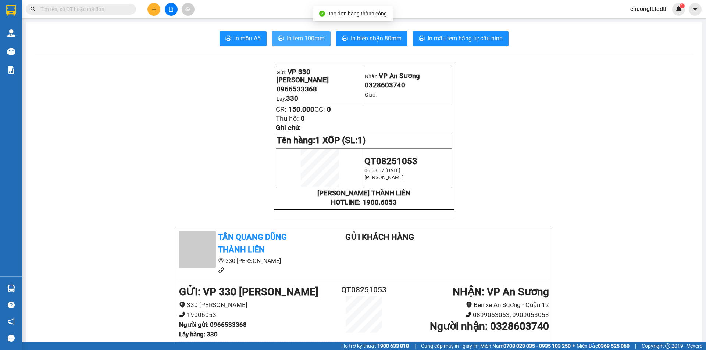
click at [302, 34] on span "In tem 100mm" at bounding box center [306, 38] width 38 height 9
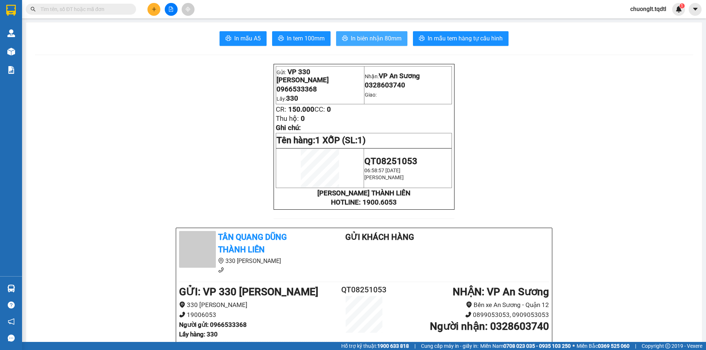
click at [375, 37] on span "In biên nhận 80mm" at bounding box center [376, 38] width 51 height 9
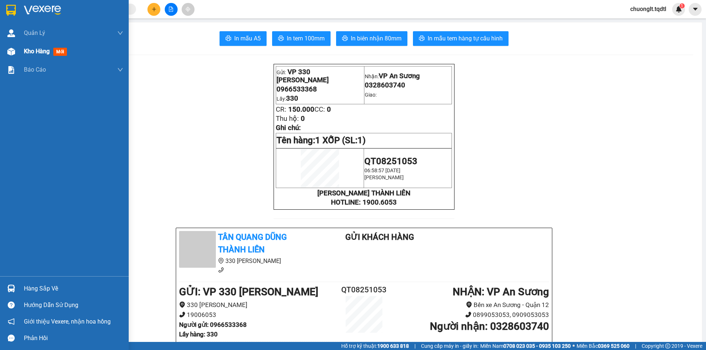
click at [38, 53] on span "Kho hàng" at bounding box center [37, 51] width 26 height 7
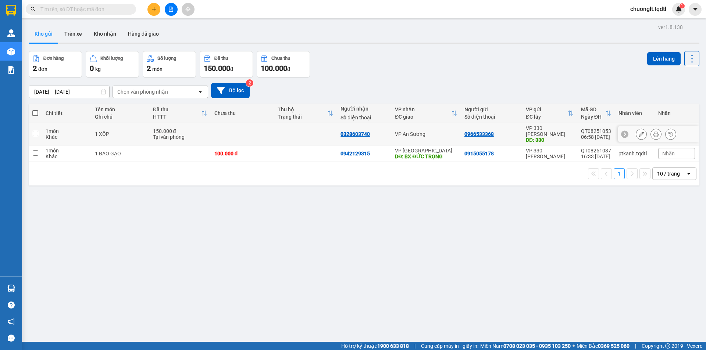
click at [35, 132] on input "checkbox" at bounding box center [36, 134] width 6 height 6
checkbox input "true"
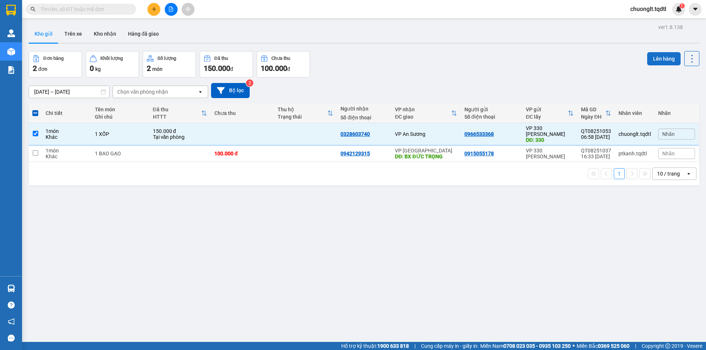
click at [651, 56] on button "Lên hàng" at bounding box center [663, 58] width 33 height 13
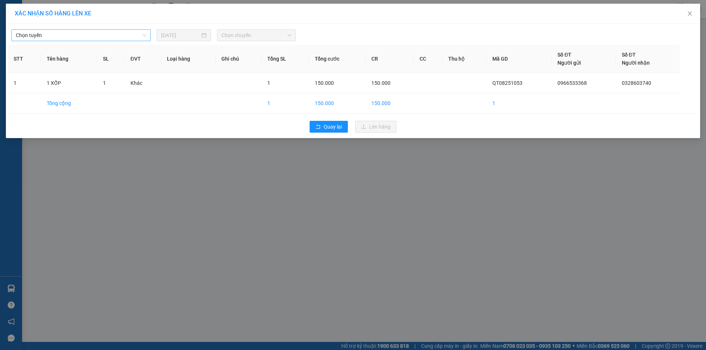
click at [124, 33] on span "Chọn tuyến" at bounding box center [81, 35] width 131 height 11
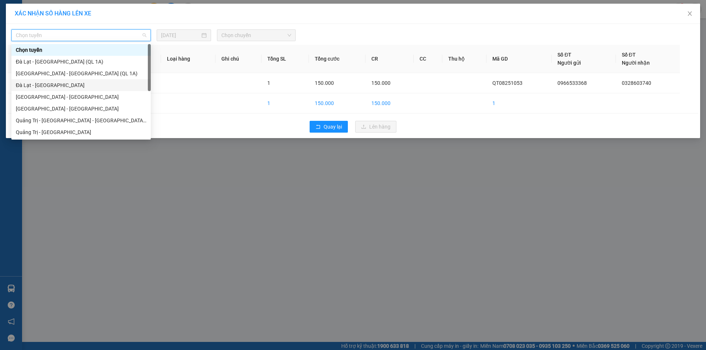
scroll to position [37, 0]
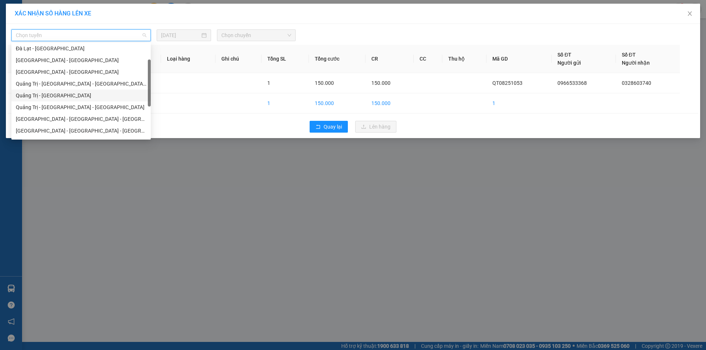
click at [63, 97] on div "Quảng Trị - [GEOGRAPHIC_DATA]" at bounding box center [81, 96] width 131 height 8
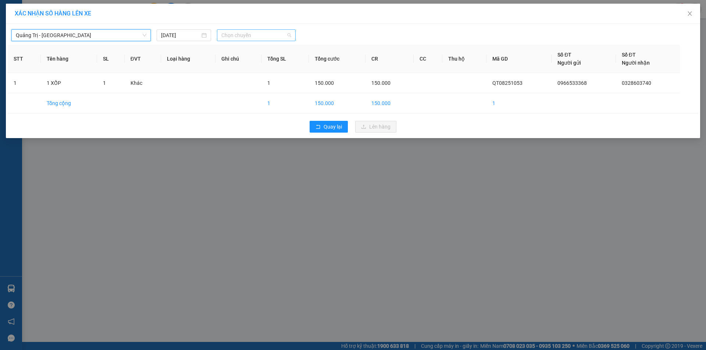
click at [271, 35] on span "Chọn chuyến" at bounding box center [256, 35] width 70 height 11
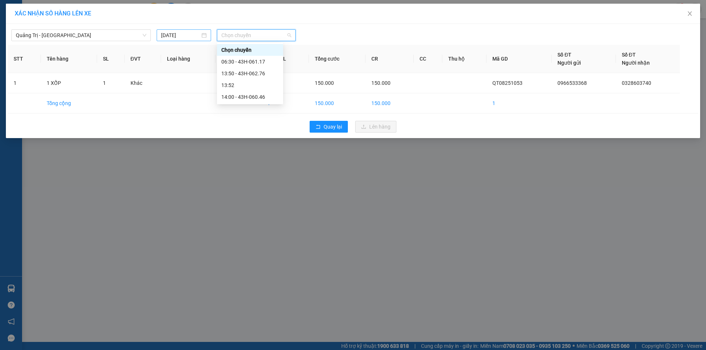
click at [202, 35] on div "[DATE]" at bounding box center [184, 35] width 46 height 8
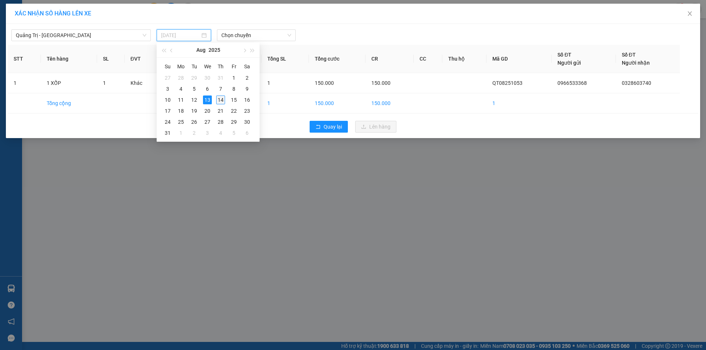
click at [222, 100] on div "14" at bounding box center [220, 100] width 9 height 9
type input "14/08/2025"
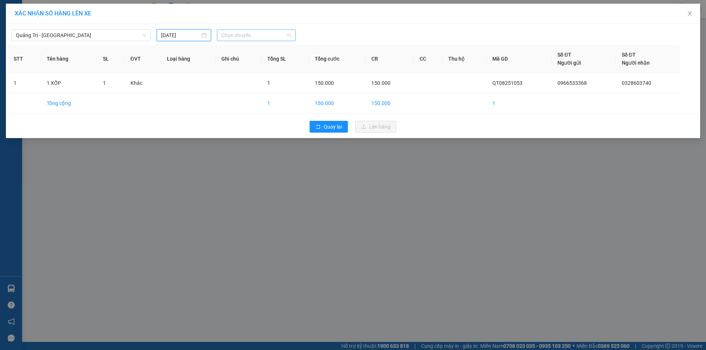
click at [269, 36] on span "Chọn chuyến" at bounding box center [256, 35] width 70 height 11
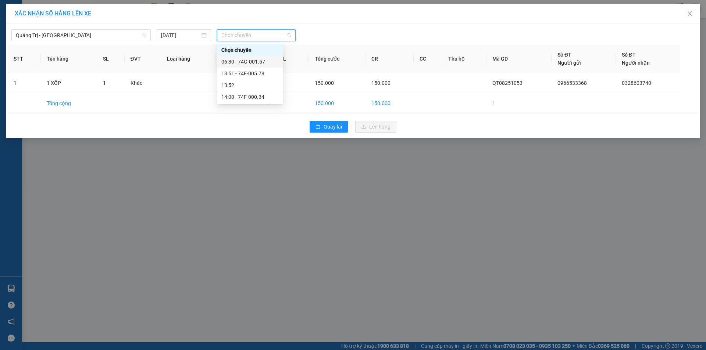
click at [257, 60] on div "06:30 - 74G-001.57" at bounding box center [249, 62] width 57 height 8
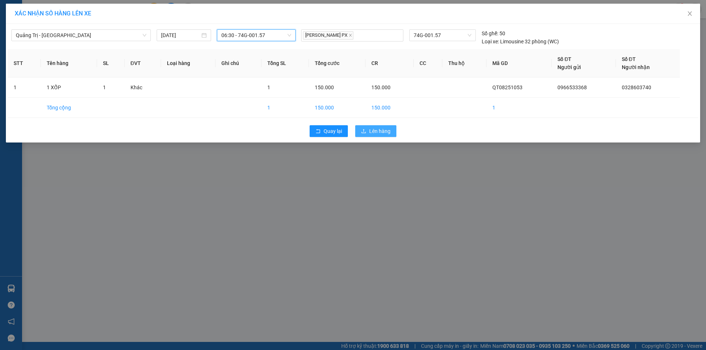
click at [368, 128] on button "Lên hàng" at bounding box center [375, 131] width 41 height 12
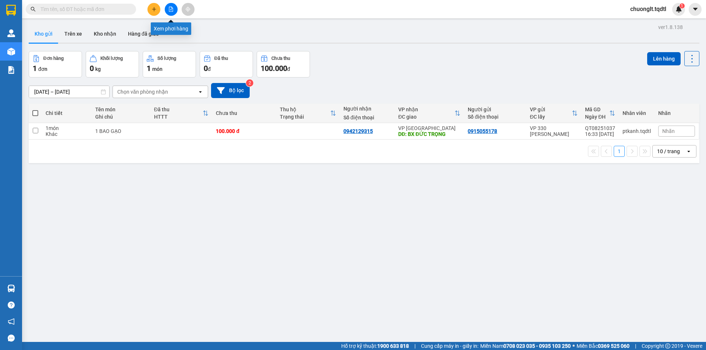
click at [171, 8] on icon "file-add" at bounding box center [171, 9] width 4 height 5
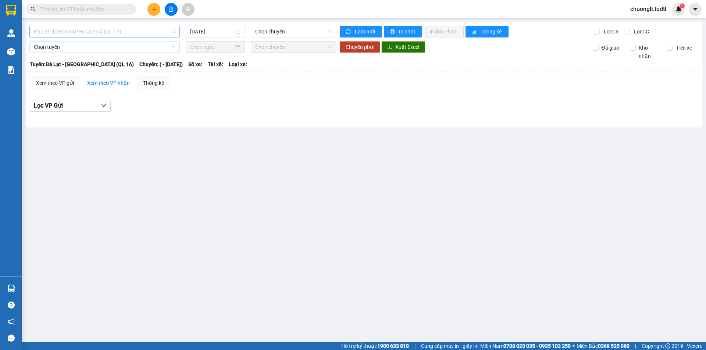
click at [149, 27] on span "Đà Lạt - Sài Gòn (QL 1A)" at bounding box center [105, 31] width 142 height 11
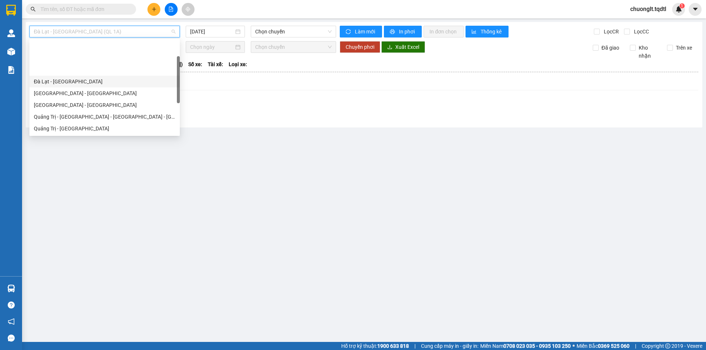
scroll to position [37, 0]
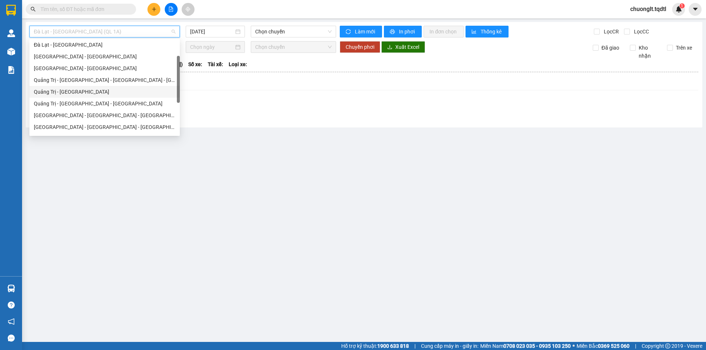
click at [86, 93] on div "Quảng Trị - [GEOGRAPHIC_DATA]" at bounding box center [105, 92] width 142 height 8
type input "14/08/2025"
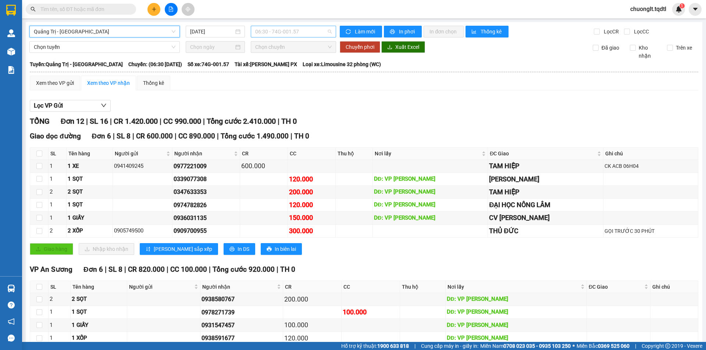
click at [311, 31] on span "06:30 - 74G-001.57" at bounding box center [293, 31] width 76 height 11
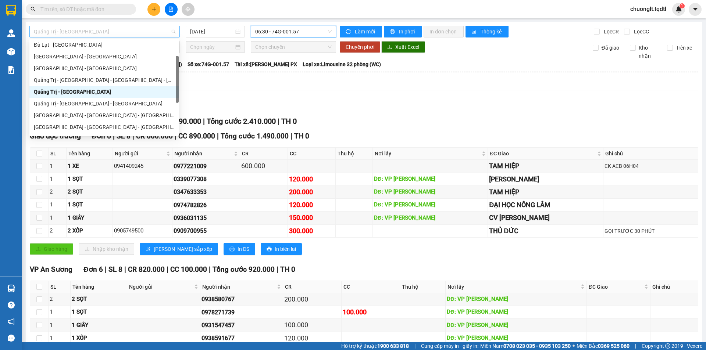
click at [143, 33] on span "Quảng Trị - [GEOGRAPHIC_DATA]" at bounding box center [105, 31] width 142 height 11
click at [112, 103] on div "Quảng Trị - [GEOGRAPHIC_DATA] - [GEOGRAPHIC_DATA]" at bounding box center [104, 104] width 140 height 8
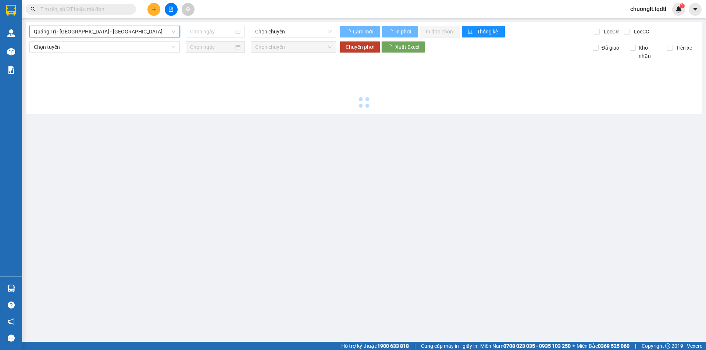
type input "14/08/2025"
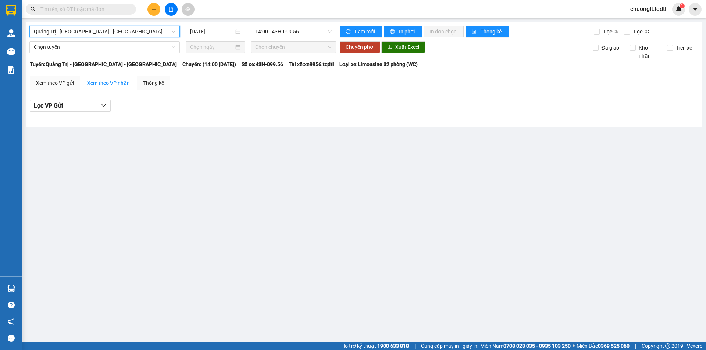
click at [318, 28] on span "14:00 - 43H-099.56" at bounding box center [293, 31] width 76 height 11
click at [134, 28] on span "Quảng Trị - [GEOGRAPHIC_DATA] - [GEOGRAPHIC_DATA]" at bounding box center [105, 31] width 142 height 11
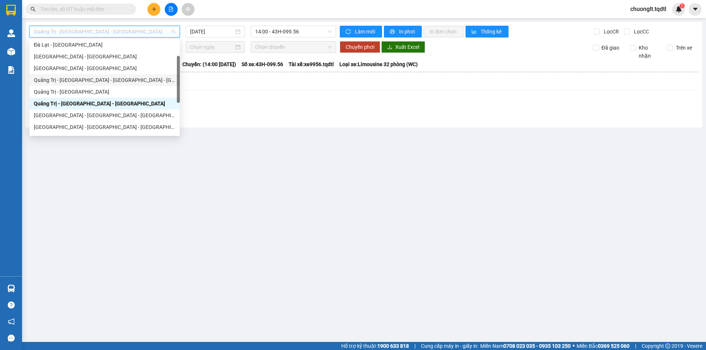
click at [116, 82] on div "Quảng Trị - [GEOGRAPHIC_DATA] - [GEOGRAPHIC_DATA] - [GEOGRAPHIC_DATA]" at bounding box center [105, 80] width 142 height 8
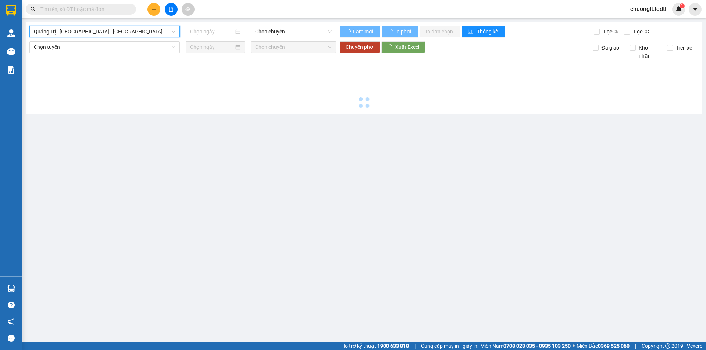
type input "14/08/2025"
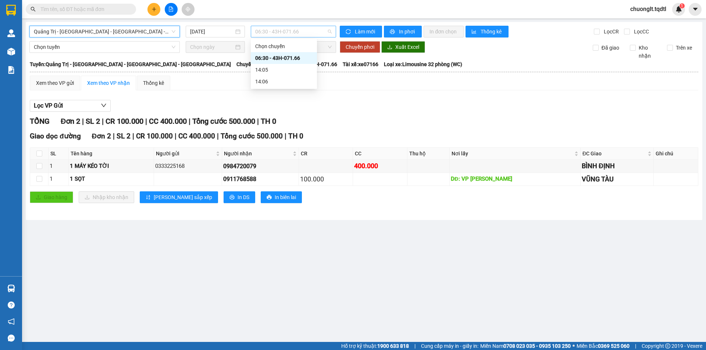
click at [311, 32] on span "06:30 - 43H-071.66" at bounding box center [293, 31] width 76 height 11
click at [168, 32] on span "Quảng Trị - [GEOGRAPHIC_DATA] - [GEOGRAPHIC_DATA] - [GEOGRAPHIC_DATA]" at bounding box center [105, 31] width 142 height 11
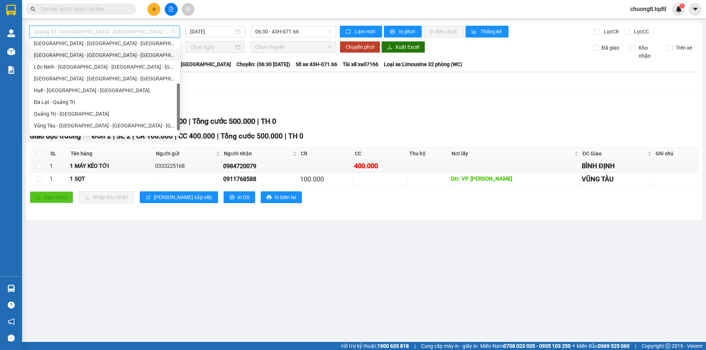
scroll to position [129, 0]
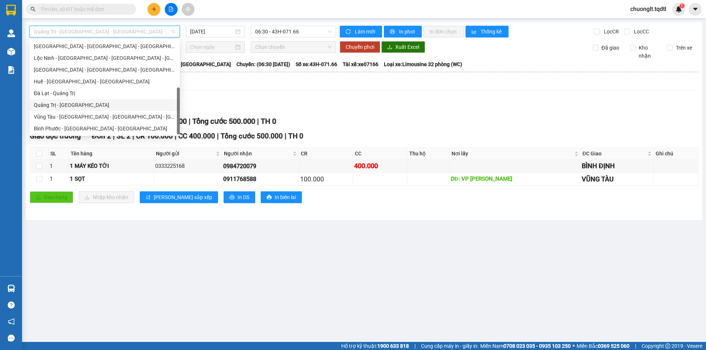
click at [89, 101] on div "Quảng Trị - Đà Lạt" at bounding box center [105, 105] width 142 height 8
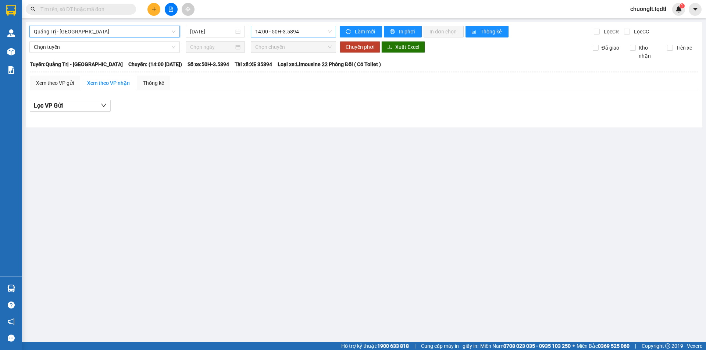
click at [320, 29] on span "14:00 - 50H-3.5894" at bounding box center [293, 31] width 76 height 11
click at [266, 195] on main "Quảng Trị - Đà Lạt 14/08/2025 14:00 - 50H-3.5894 Làm mới In phơi In đơn chọn Th…" at bounding box center [353, 171] width 706 height 342
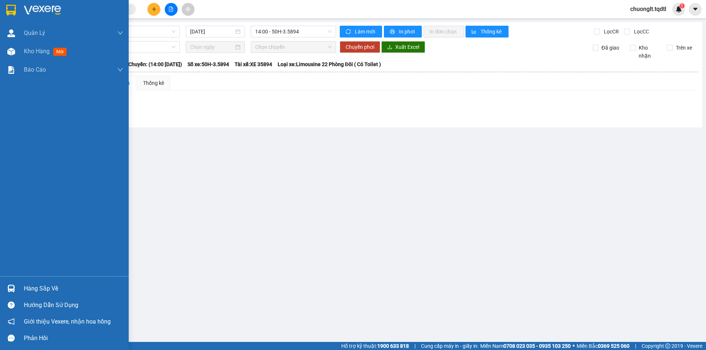
click at [32, 285] on div "Hàng sắp về" at bounding box center [73, 289] width 99 height 11
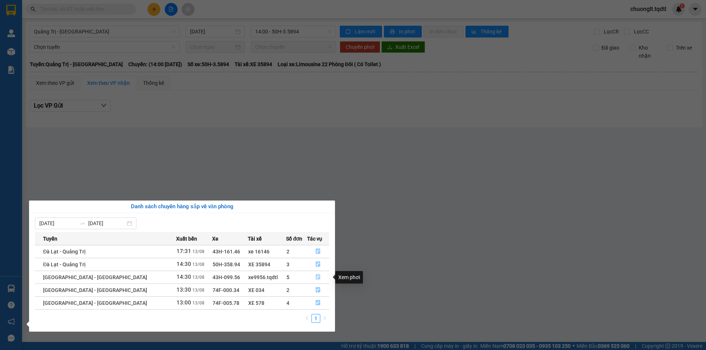
click at [316, 277] on icon "file-done" at bounding box center [318, 277] width 5 height 5
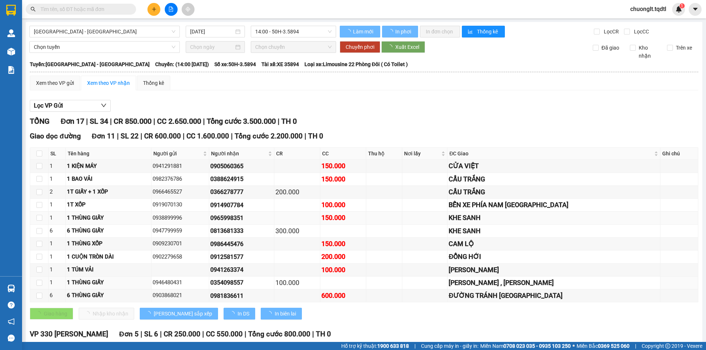
type input "[DATE]"
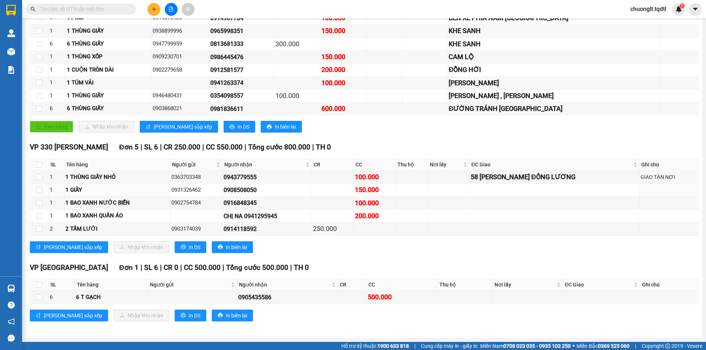
scroll to position [41, 0]
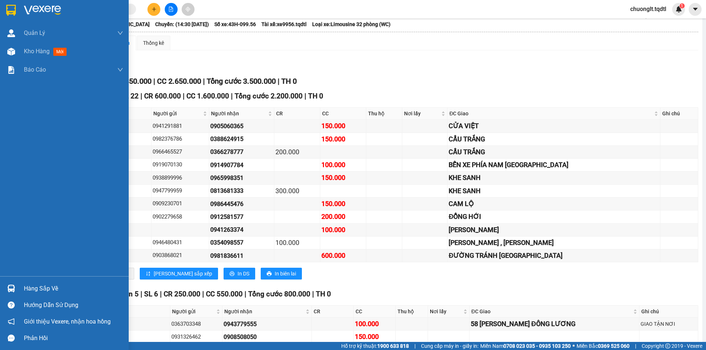
click at [39, 288] on div "Hàng sắp về" at bounding box center [73, 289] width 99 height 11
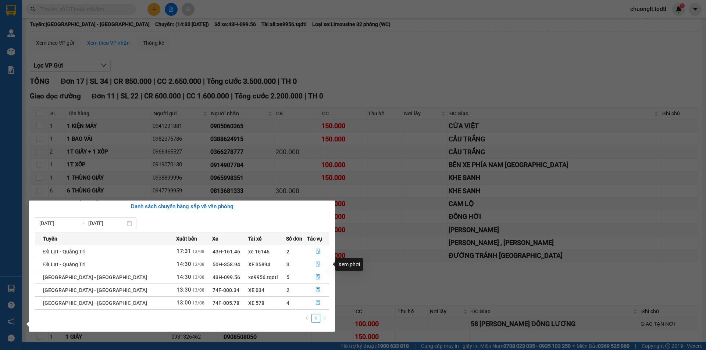
click at [317, 264] on icon "file-done" at bounding box center [318, 264] width 5 height 5
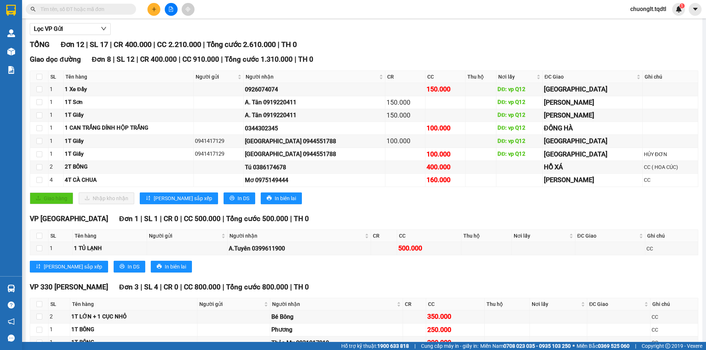
scroll to position [123, 0]
